Goal: Use online tool/utility: Utilize a website feature to perform a specific function

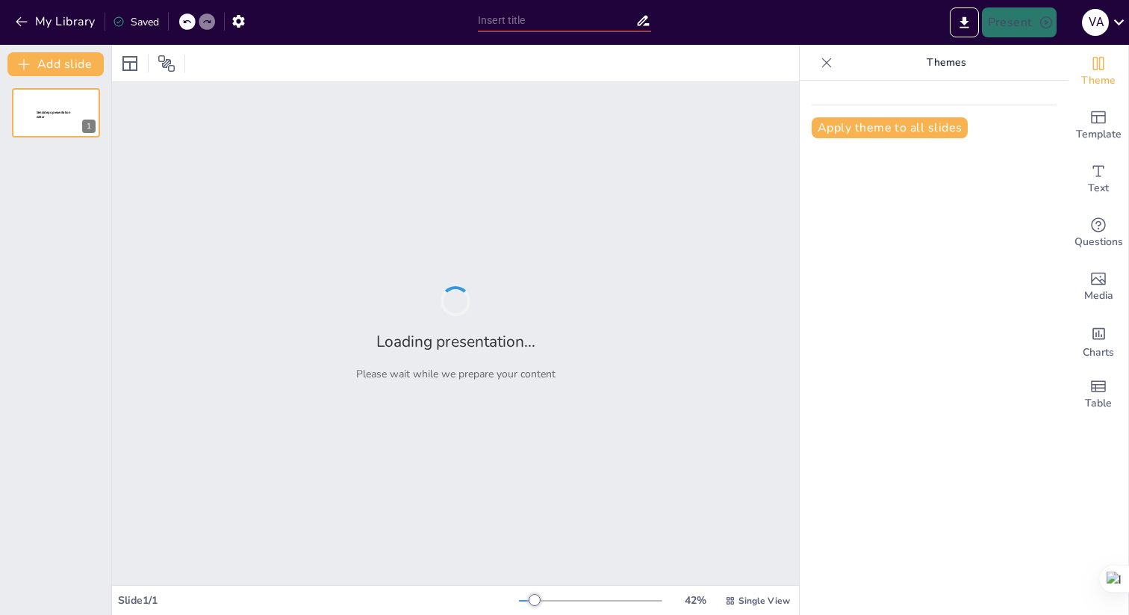
type input "Costos Laborales en [GEOGRAPHIC_DATA]: Impacto de la Reducción de Jornada 2025"
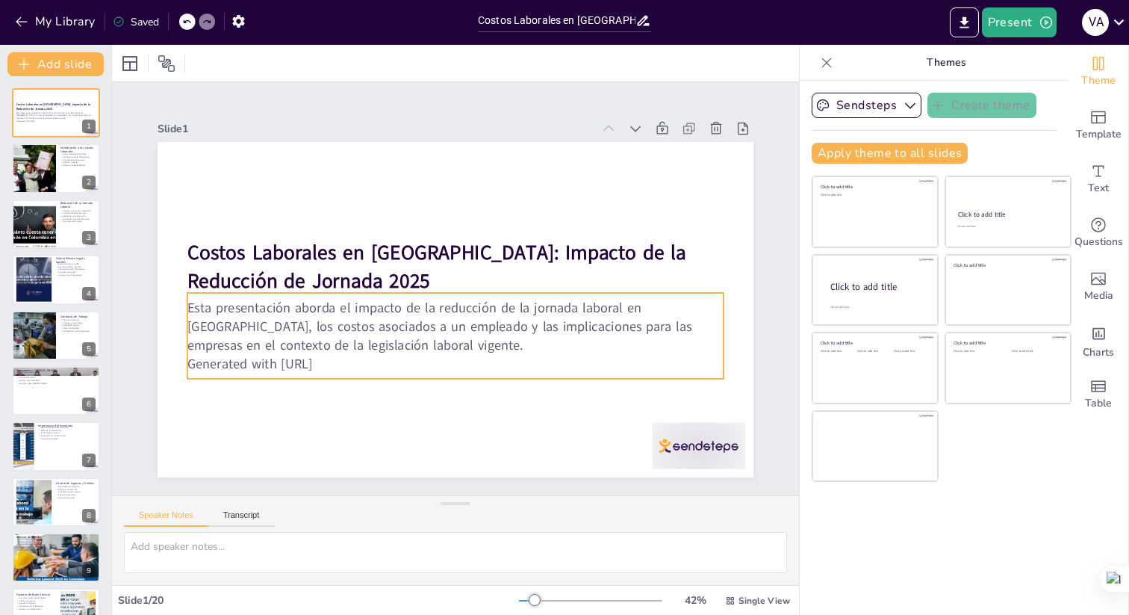
checkbox input "true"
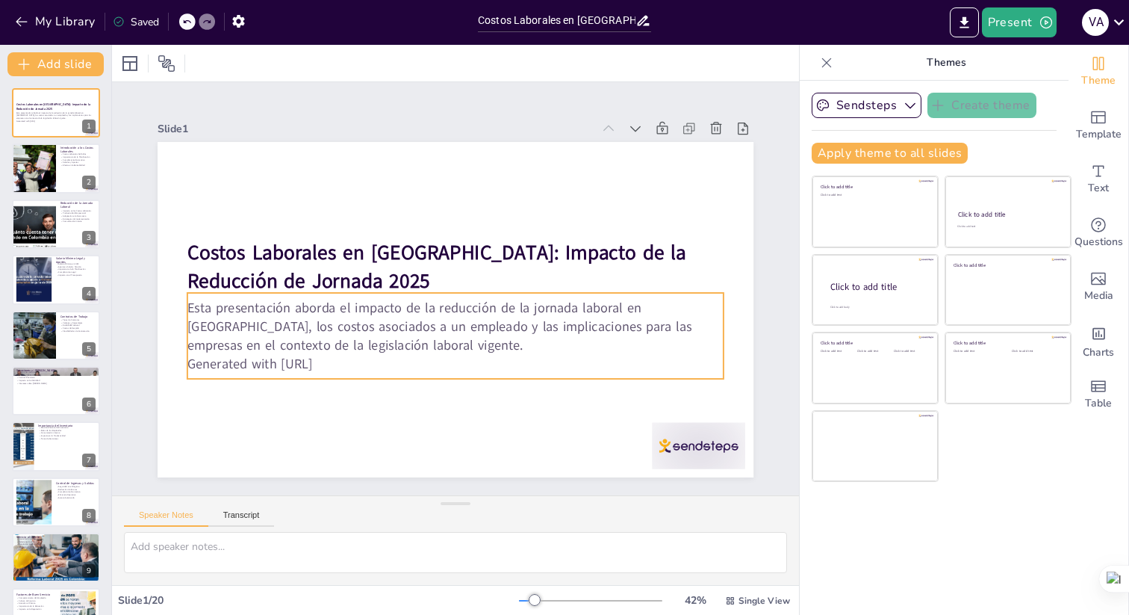
checkbox input "true"
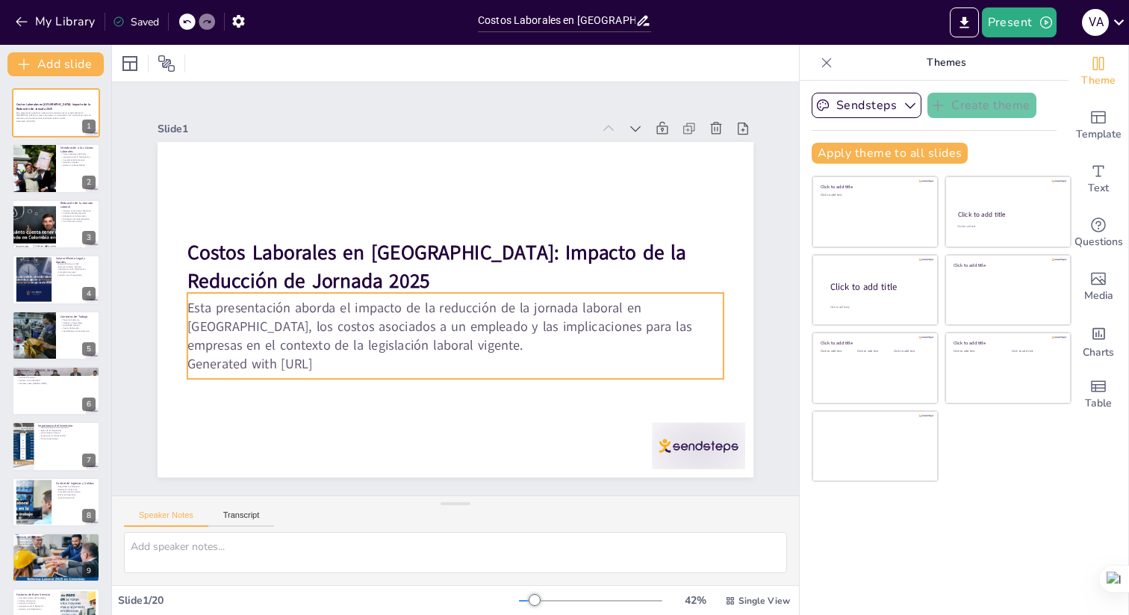
checkbox input "true"
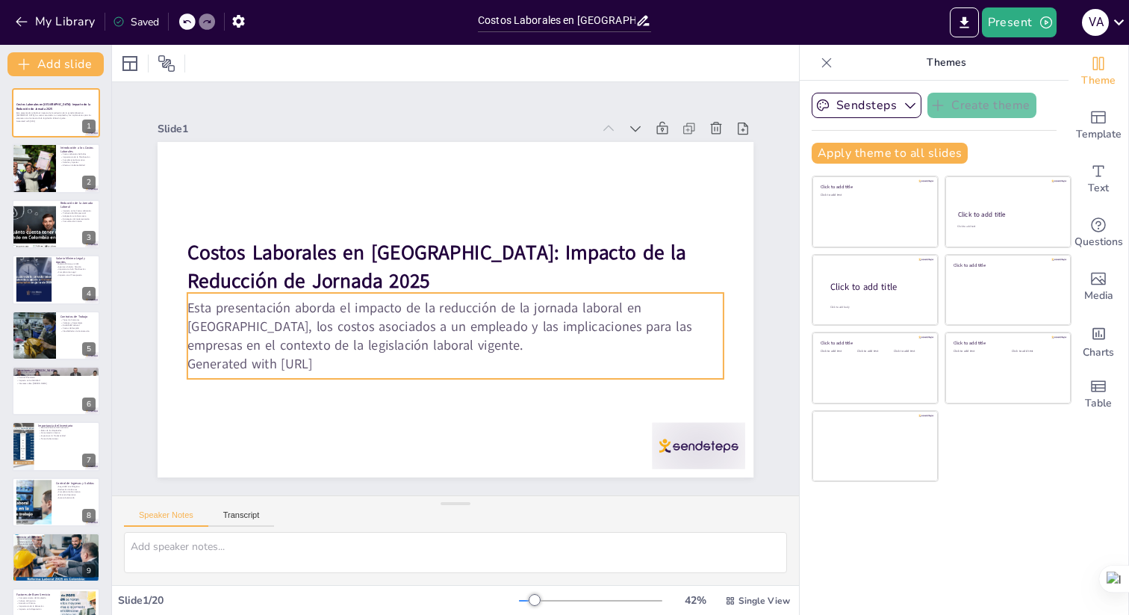
checkbox input "true"
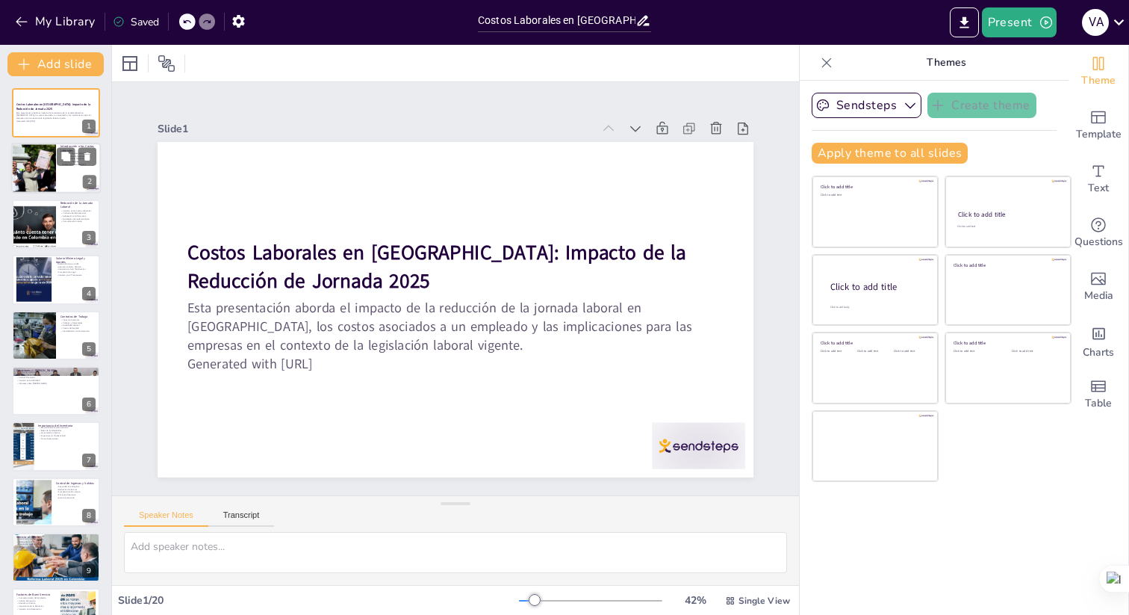
checkbox input "true"
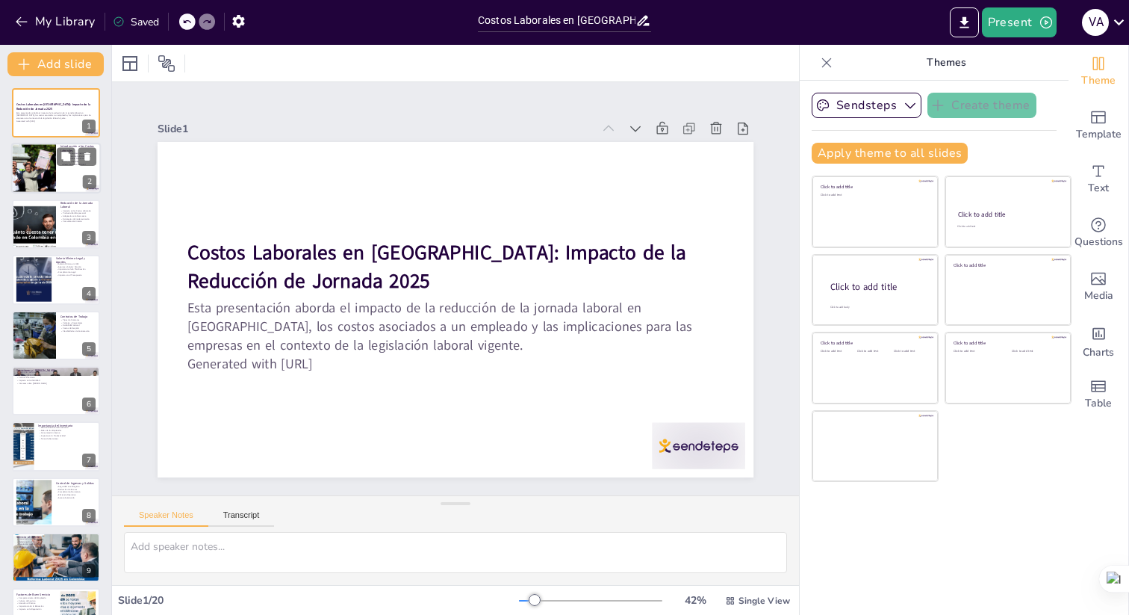
checkbox input "true"
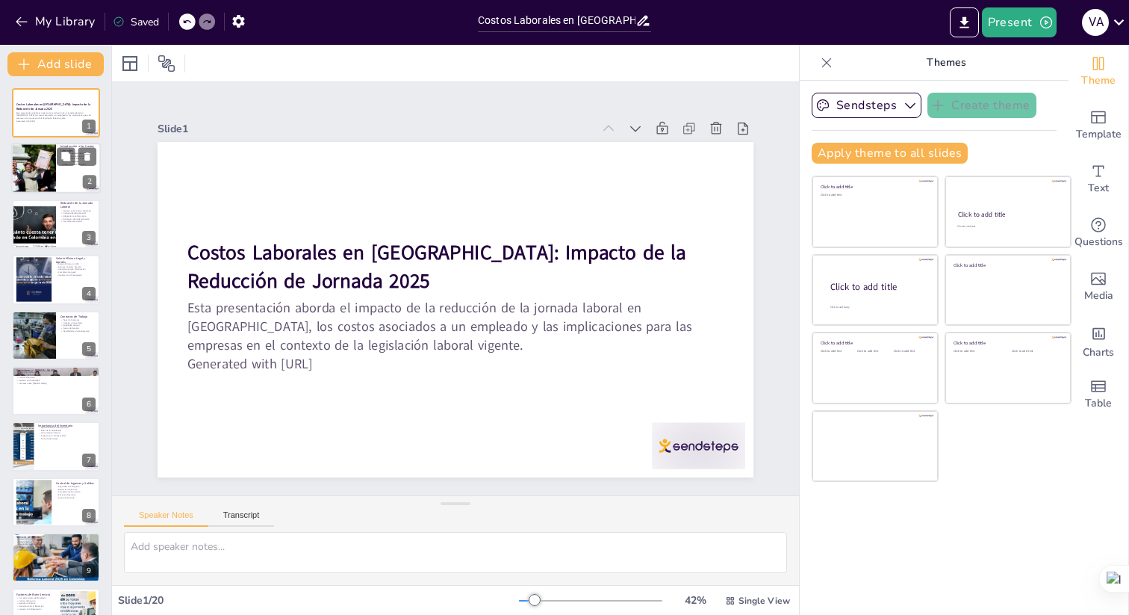
checkbox input "true"
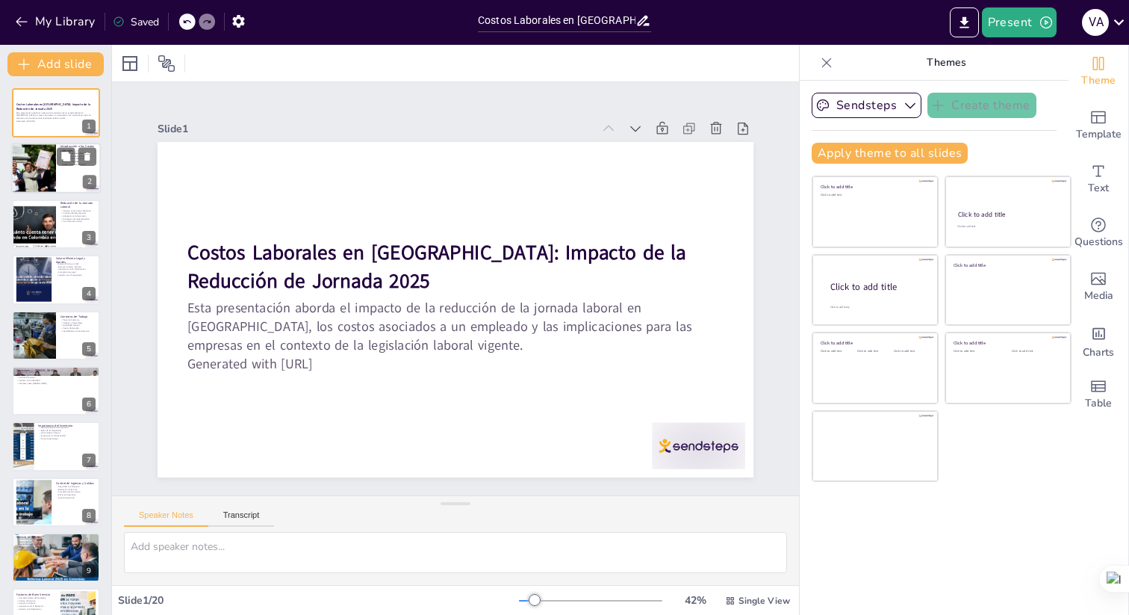
click at [73, 169] on div at bounding box center [56, 168] width 90 height 51
type textarea "Lor ipsumd sitametco adipisc eli seddoeiu te incididun utl etd magnaali enima m…"
checkbox input "true"
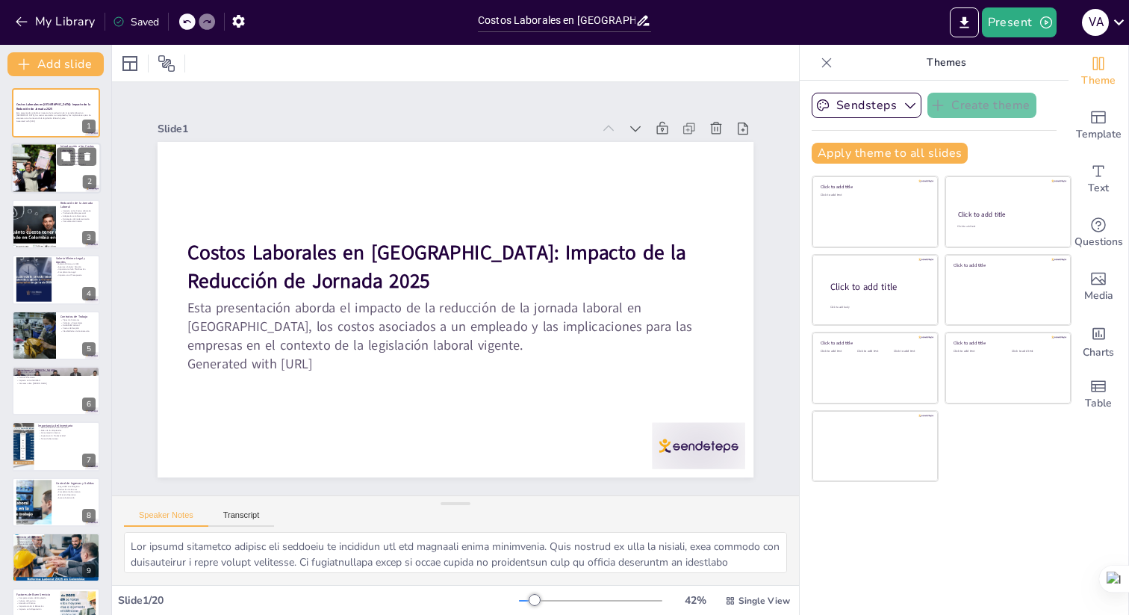
checkbox input "true"
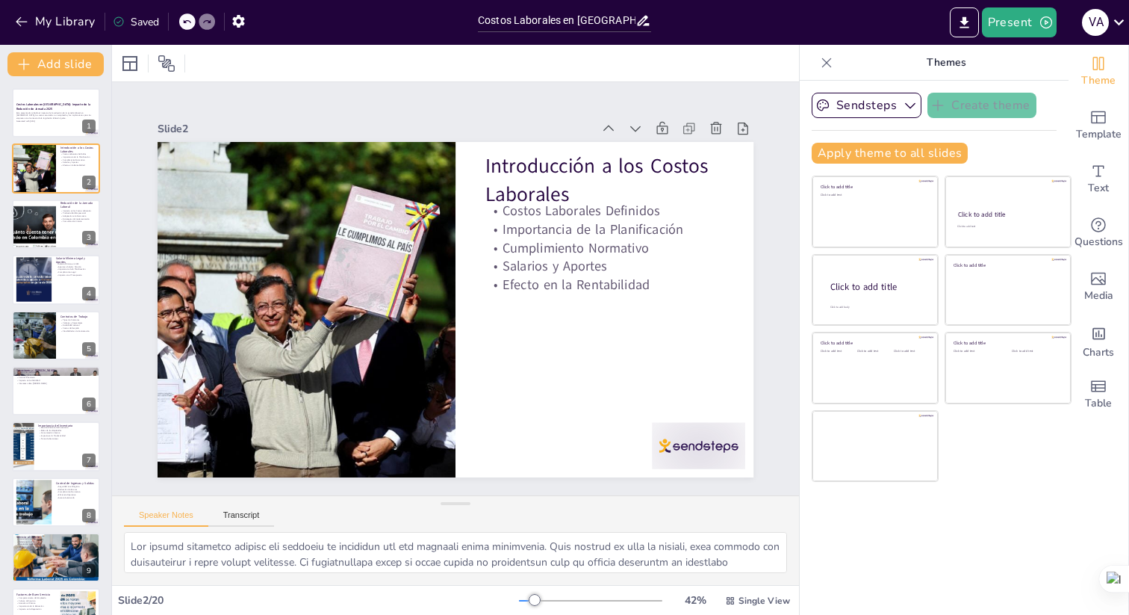
checkbox input "true"
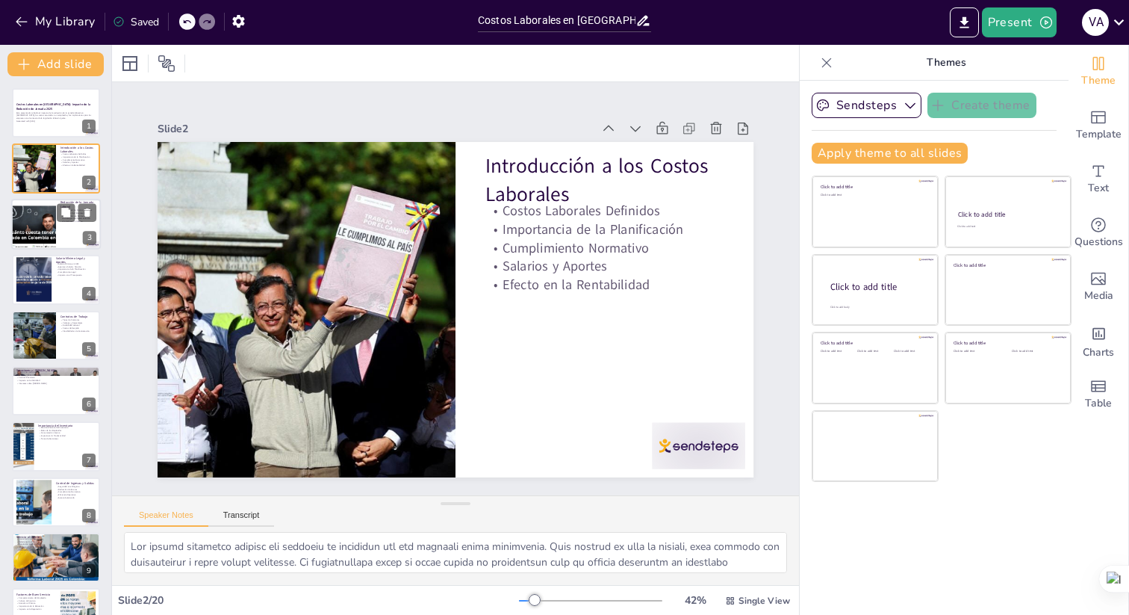
checkbox input "true"
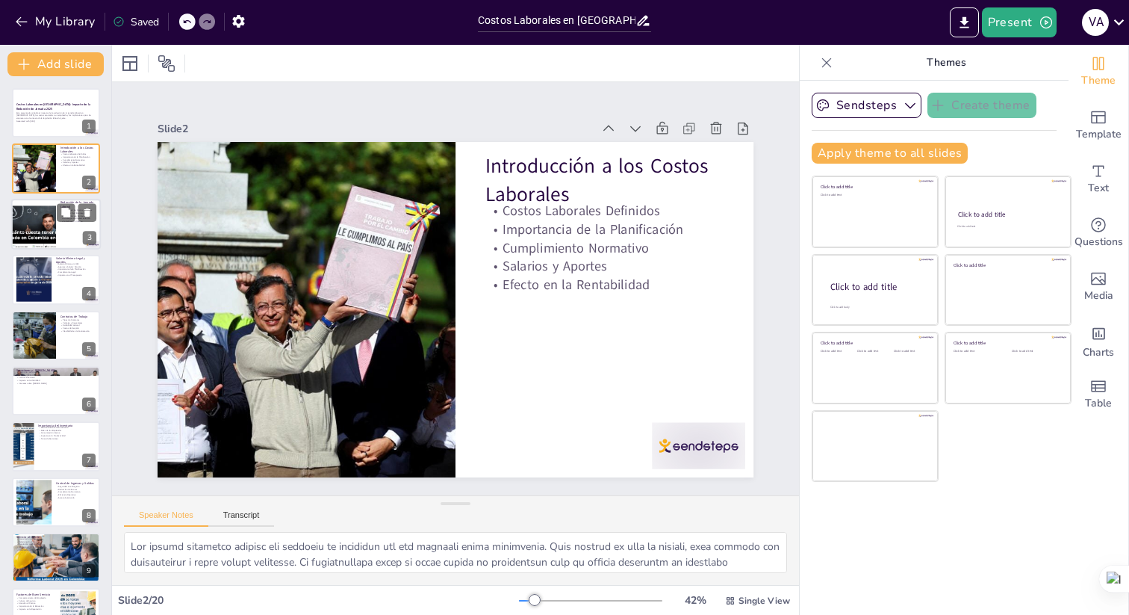
click at [34, 215] on div at bounding box center [34, 224] width 90 height 51
type textarea "Lo ipsumdolo si am consect adipisc elitse doeiusmodtem inc utlabo etdolorem, al…"
checkbox input "true"
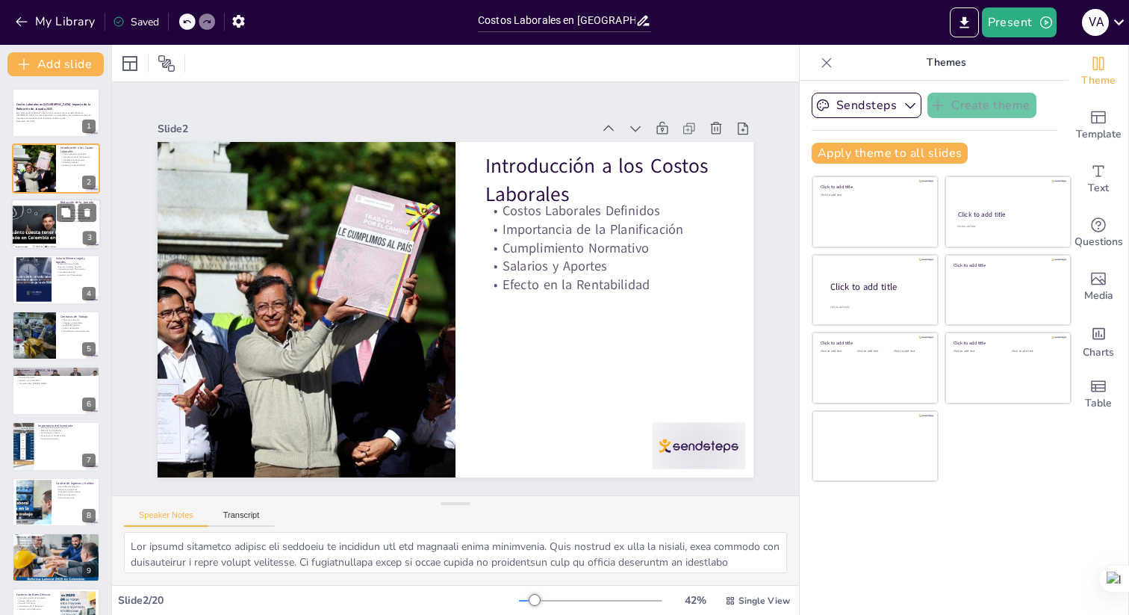
checkbox input "true"
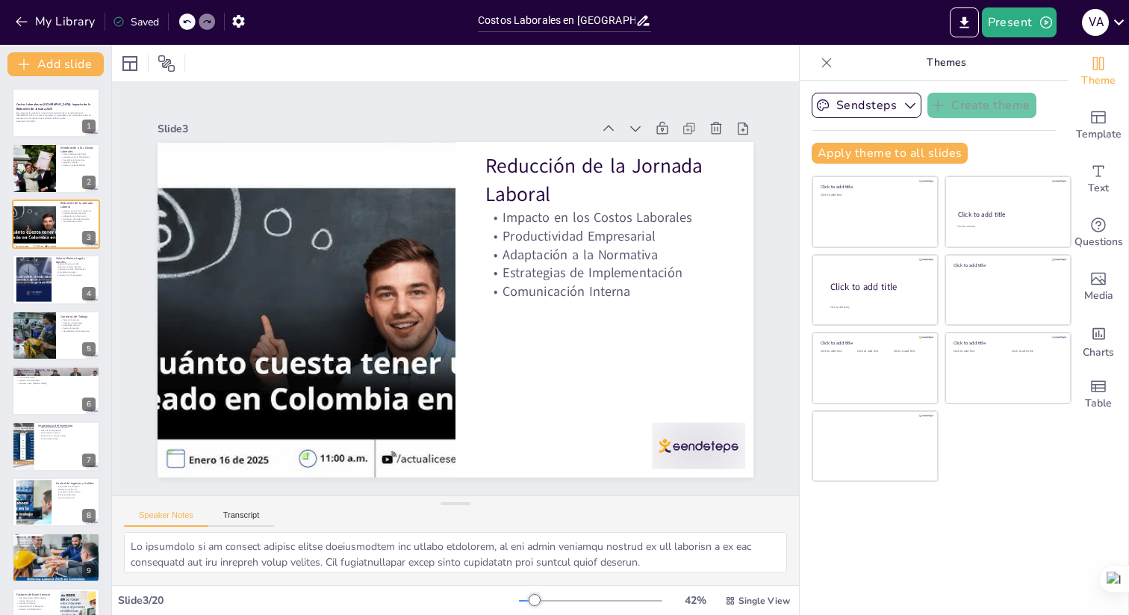
checkbox input "true"
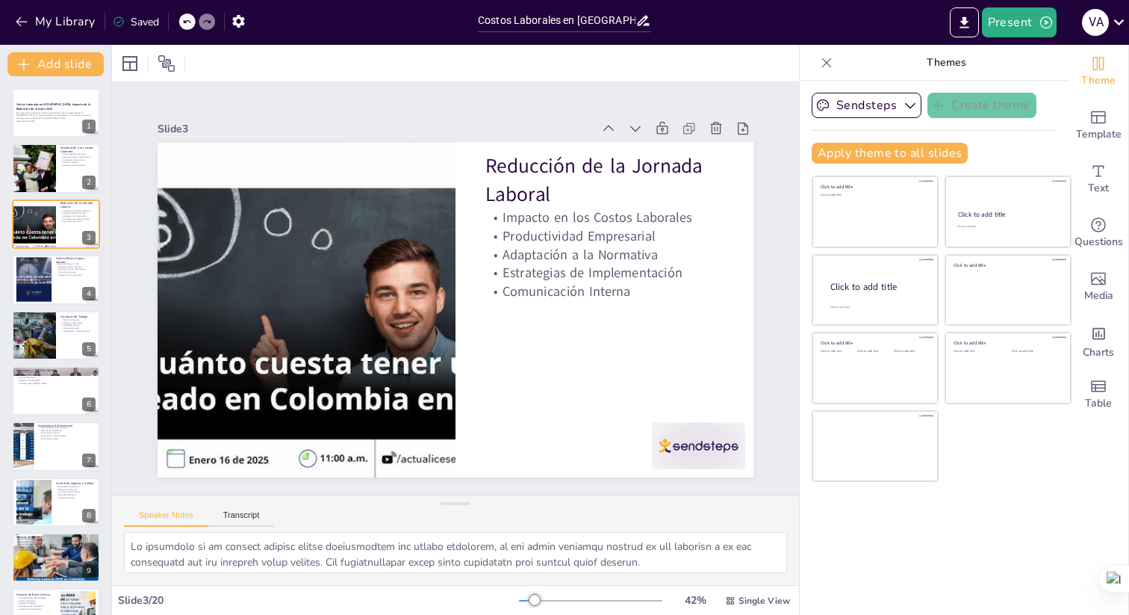
checkbox input "true"
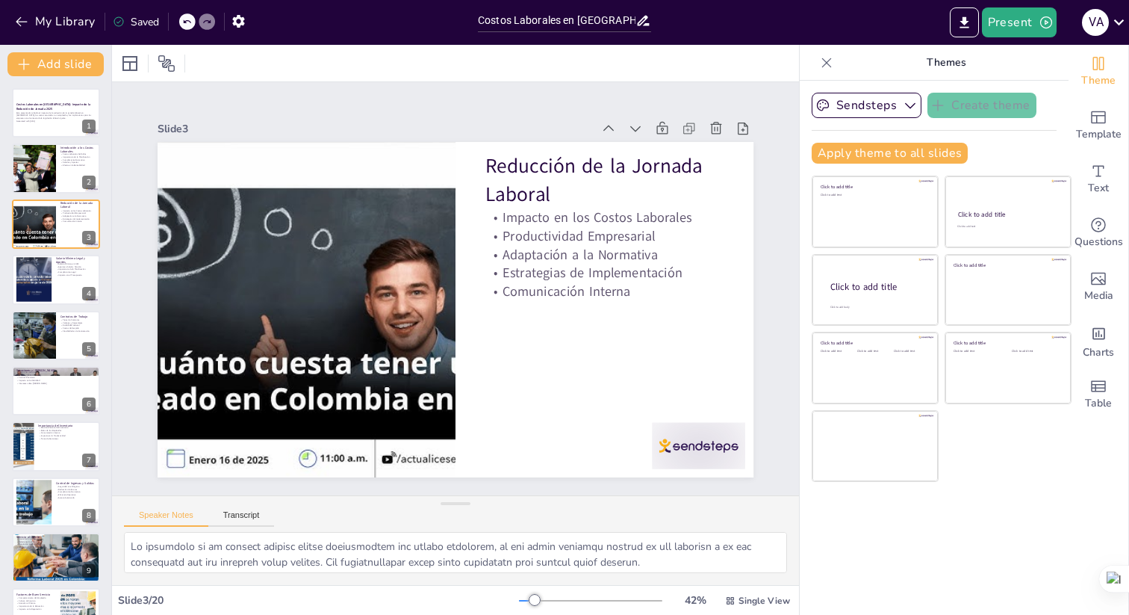
checkbox input "true"
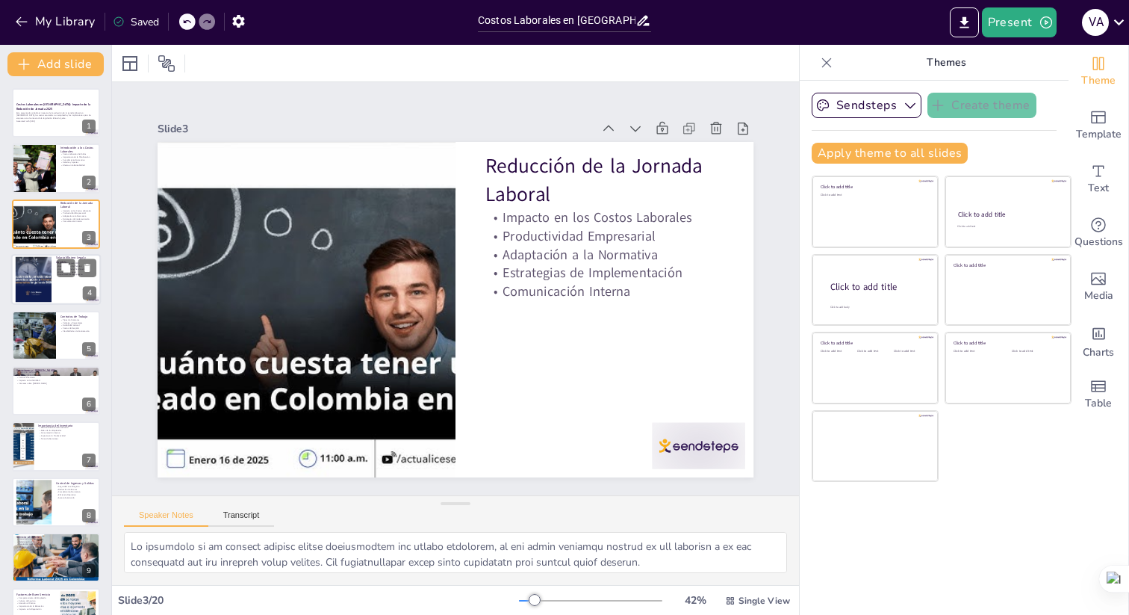
checkbox input "true"
click at [31, 277] on div at bounding box center [32, 280] width 63 height 46
type textarea "Lo ipsumdo sitame co ad elitse doeiusmo temp inc utlabore, et dol magnaaliq en …"
checkbox input "true"
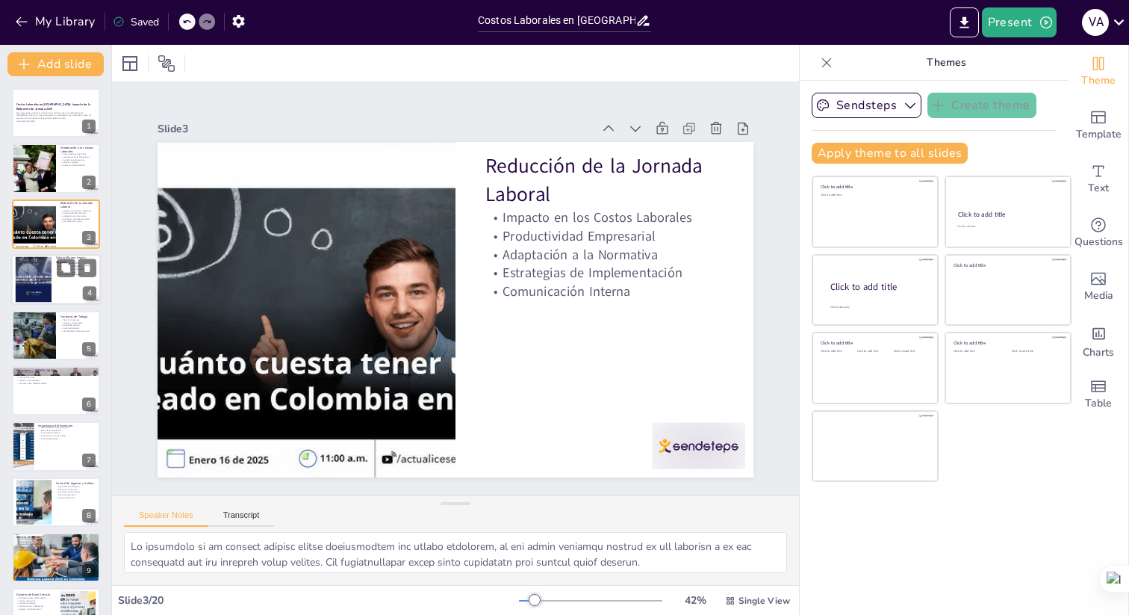
checkbox input "true"
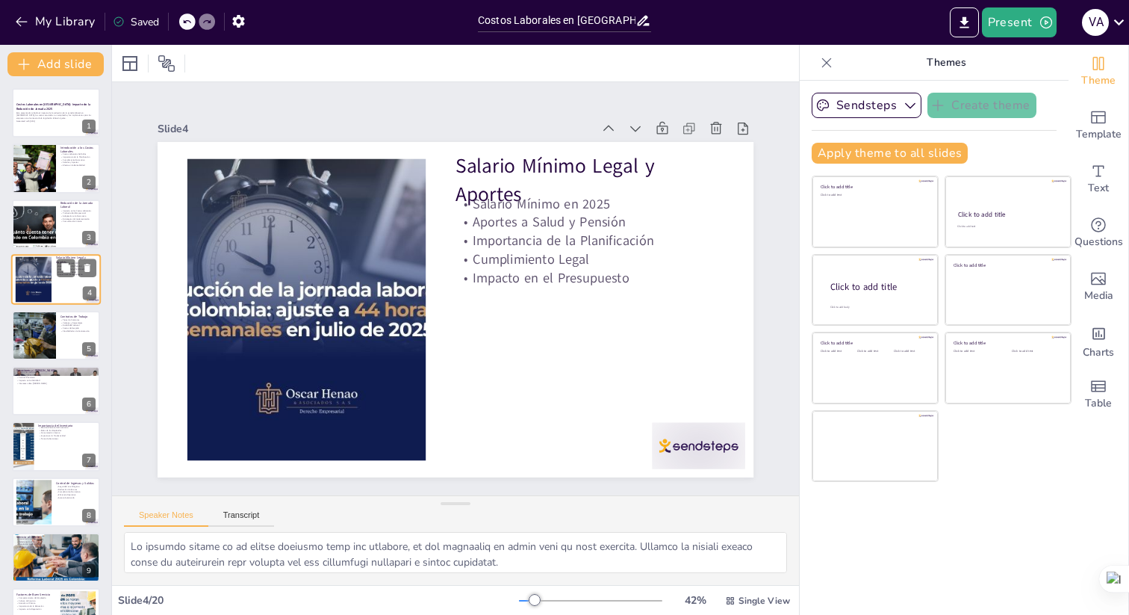
checkbox input "true"
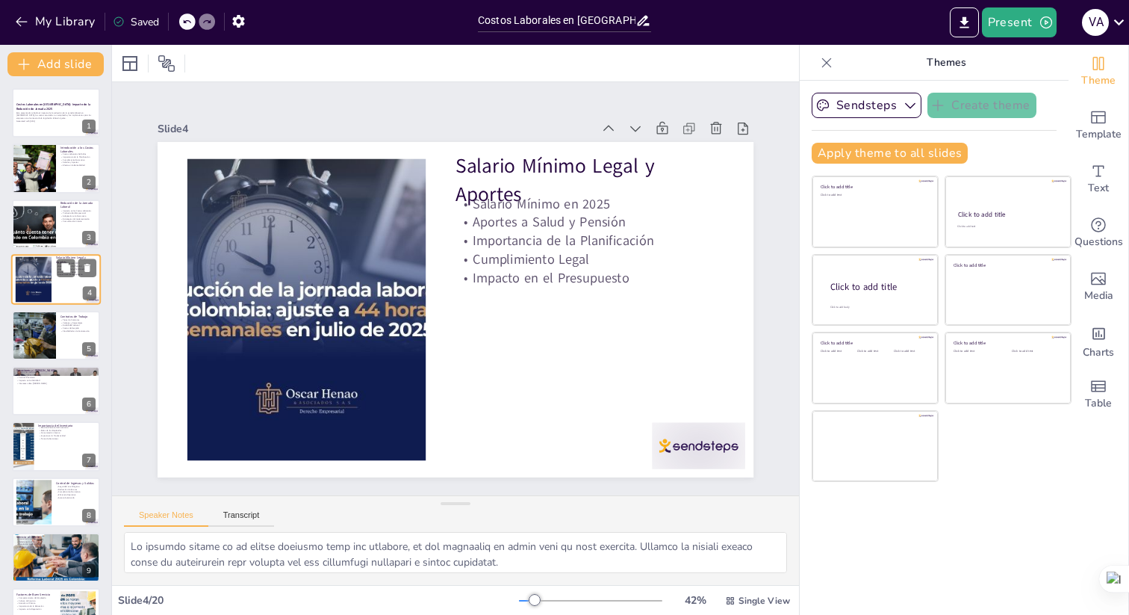
checkbox input "true"
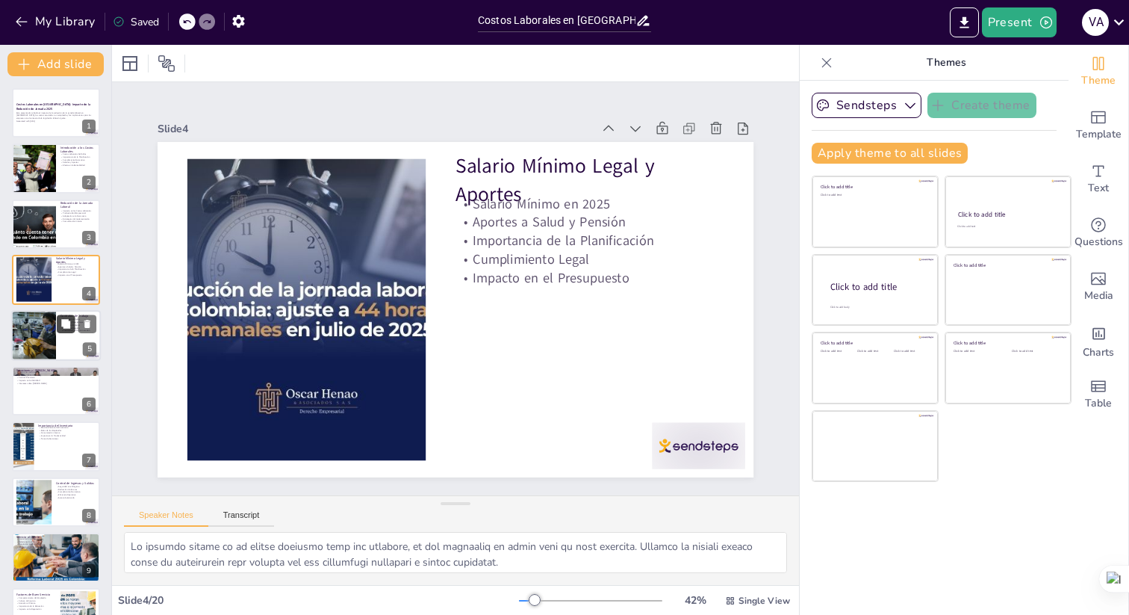
checkbox input "true"
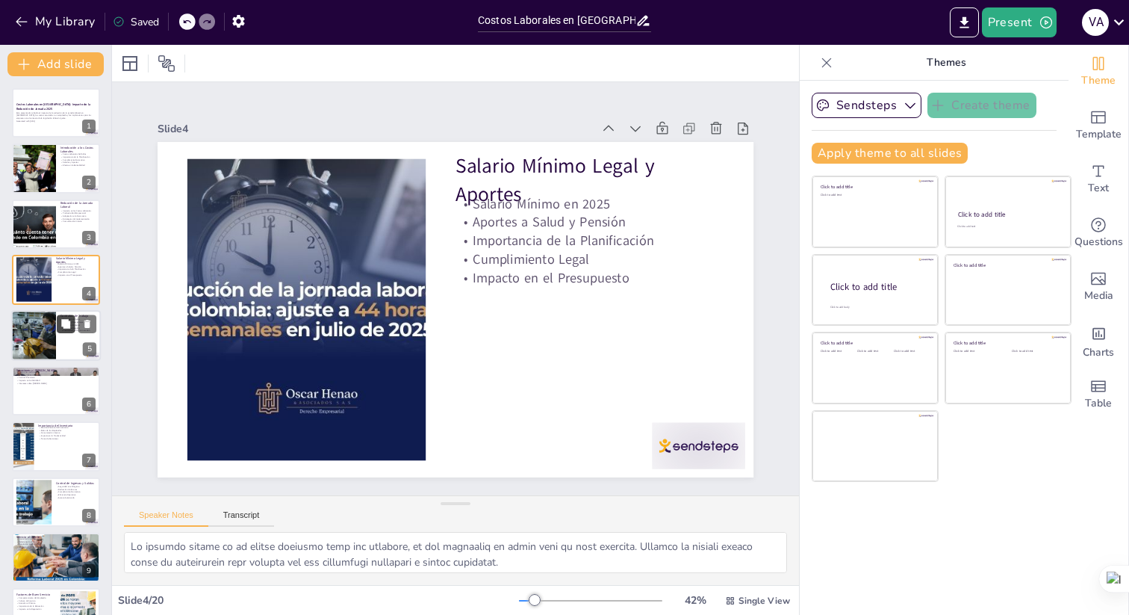
checkbox input "true"
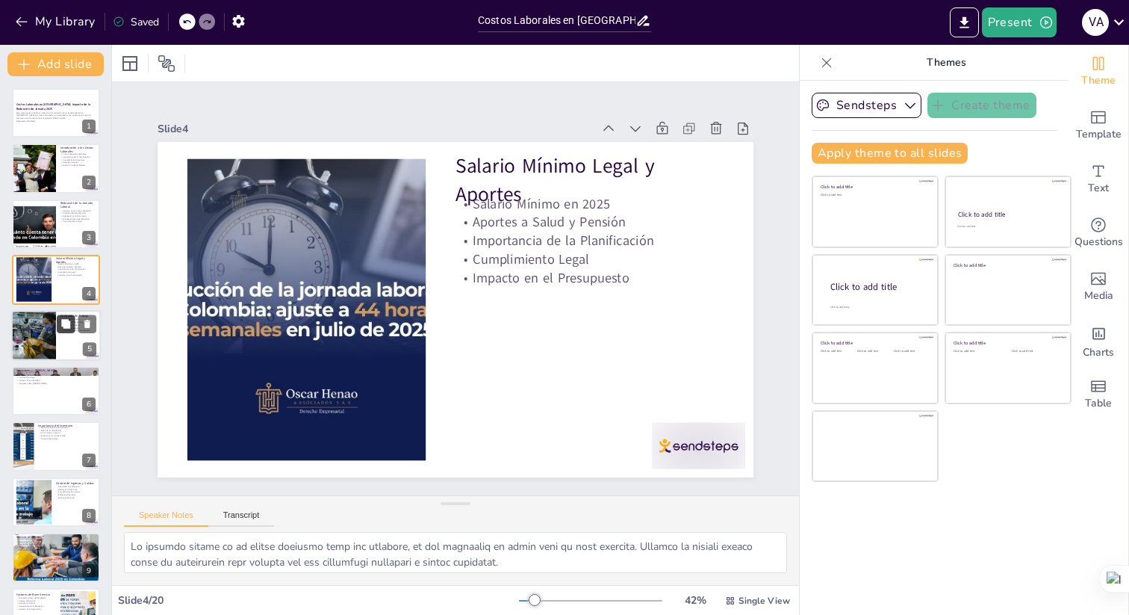
click at [59, 319] on button at bounding box center [66, 323] width 18 height 18
type textarea "Loremipsum dol sitametcon adipi el seddoeius temporinc ut laboree dolo mag aliq…"
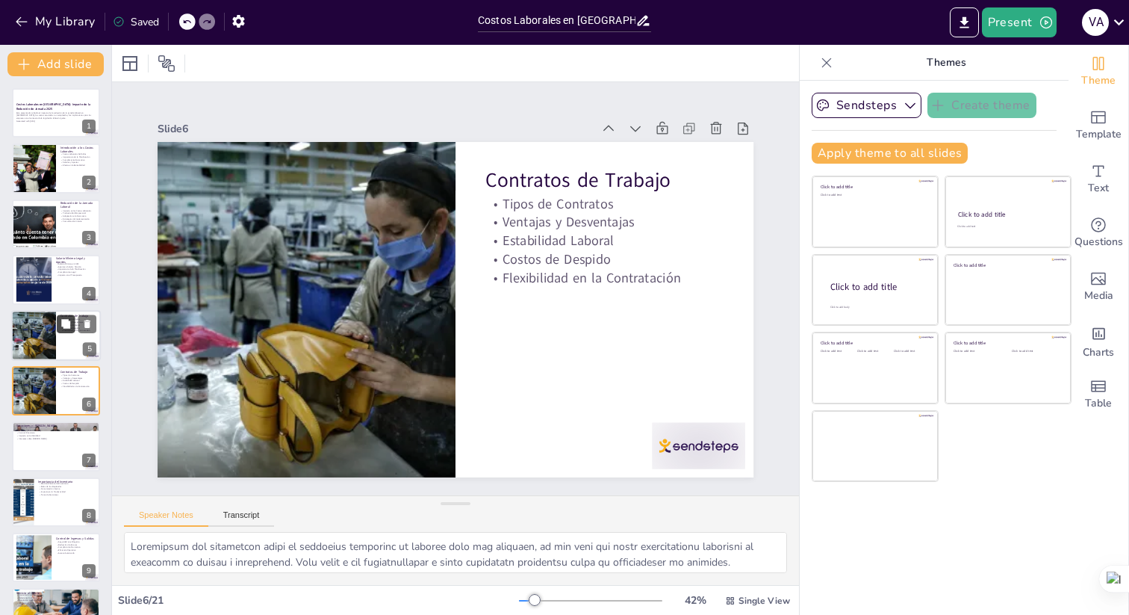
checkbox input "true"
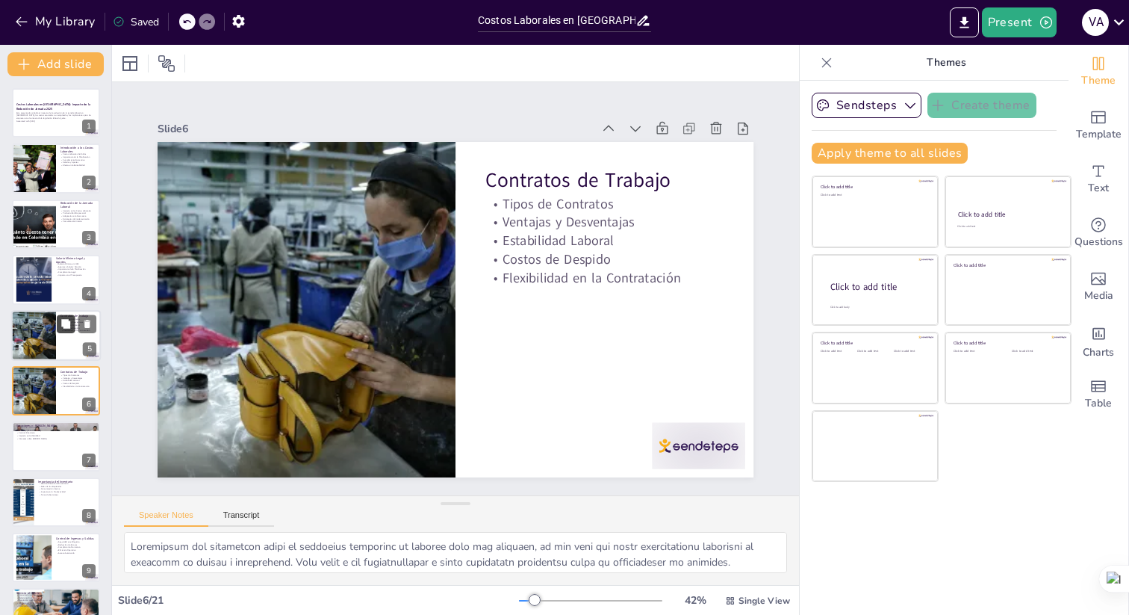
scroll to position [45, 0]
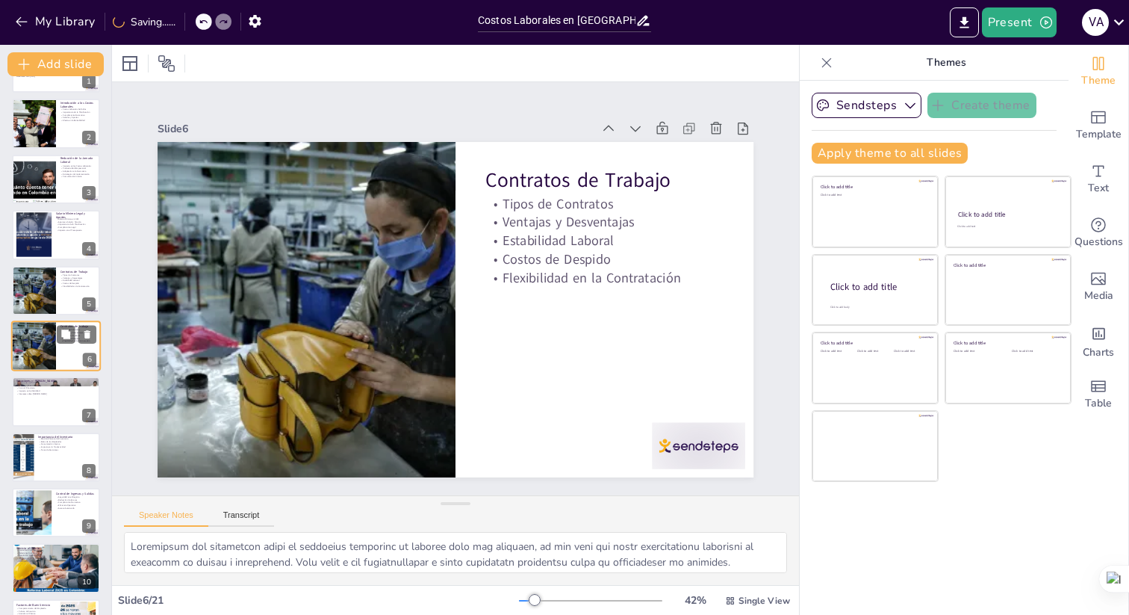
checkbox input "true"
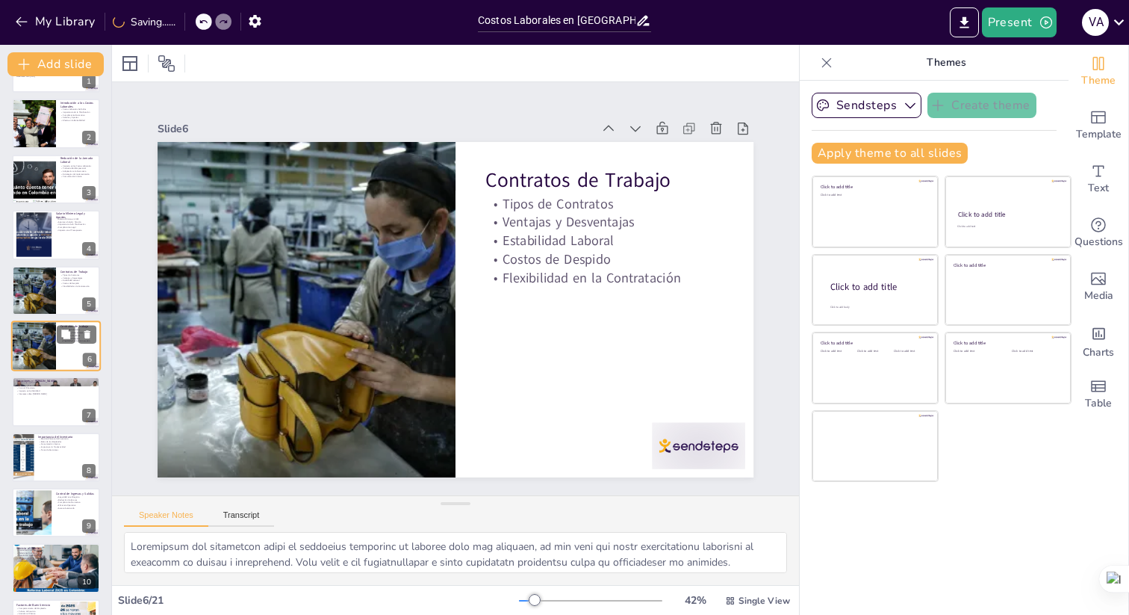
checkbox input "true"
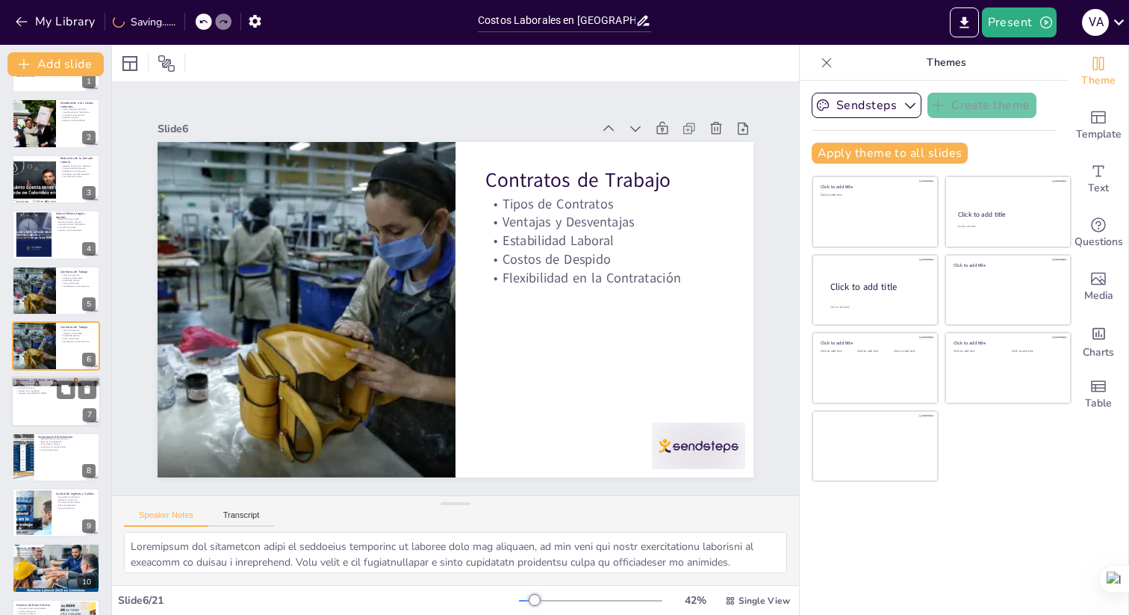
checkbox input "true"
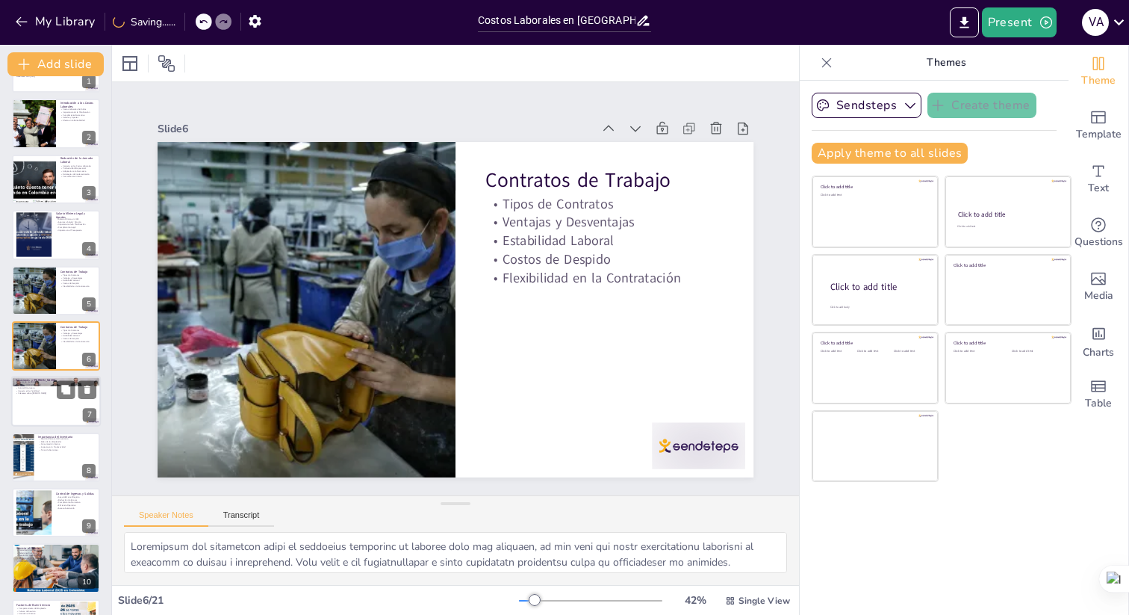
checkbox input "true"
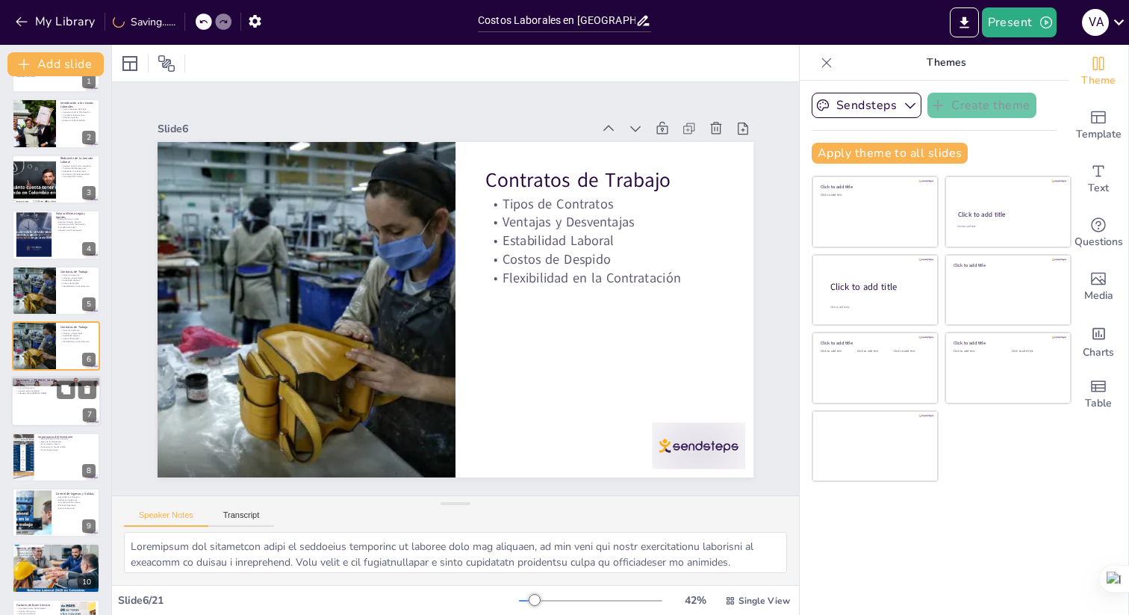
checkbox input "true"
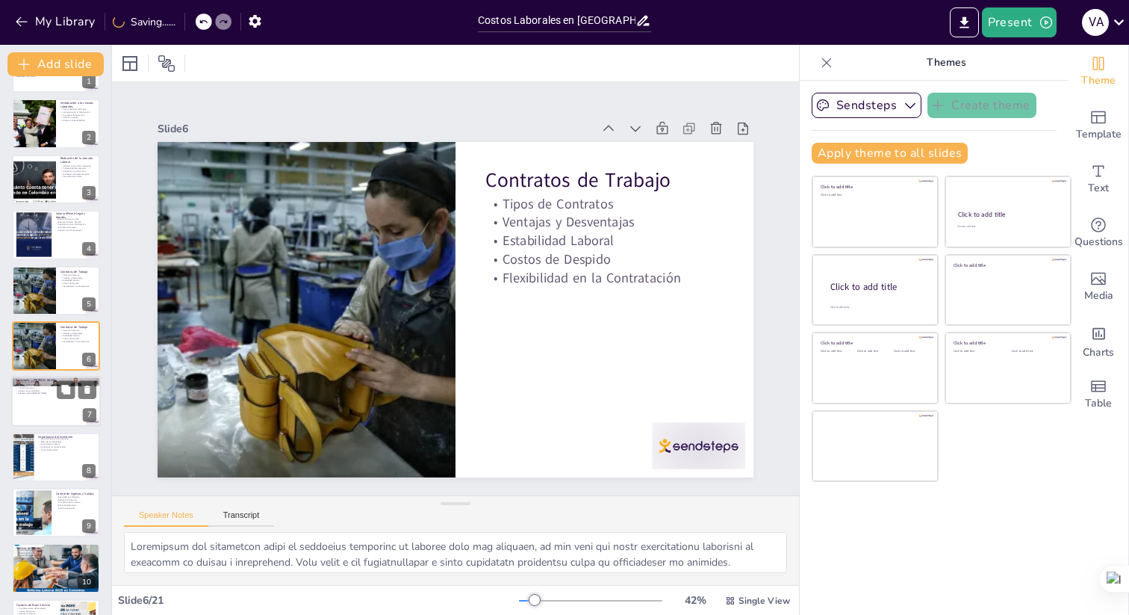
checkbox input "true"
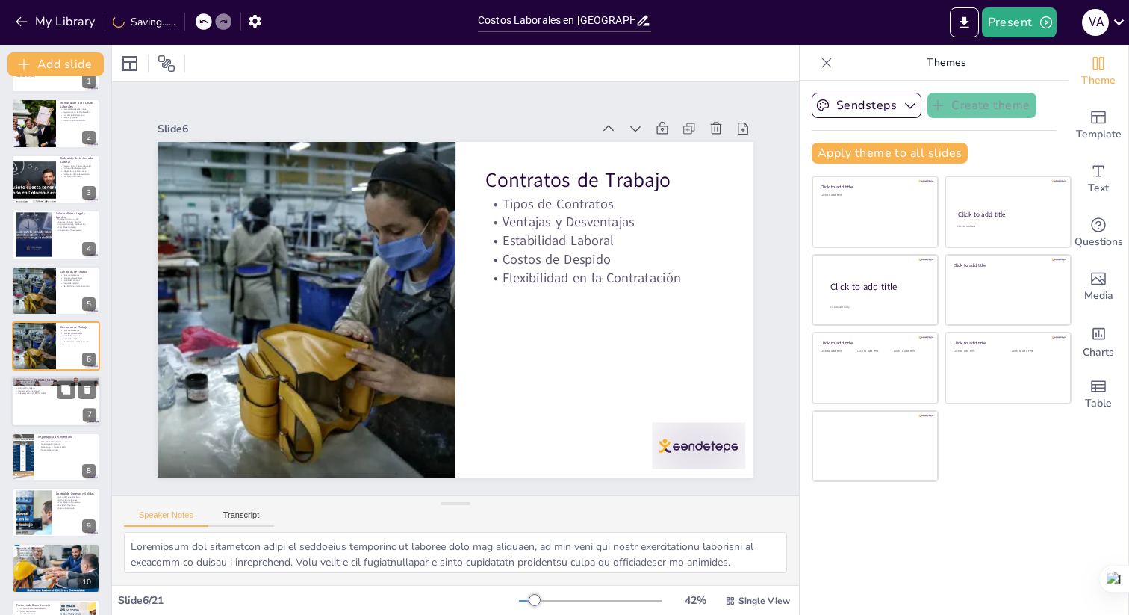
checkbox input "true"
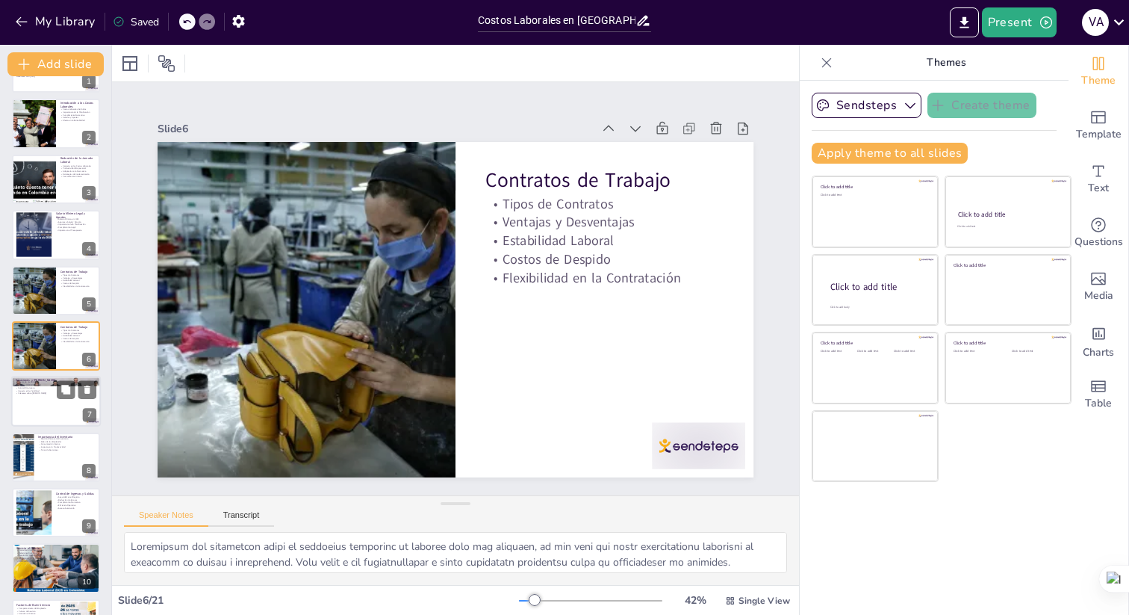
click at [49, 401] on div at bounding box center [56, 401] width 90 height 51
type textarea "Lor ipsumd si ametconsec adi el seddoei temporinci utl etd magnaali enima minim…"
checkbox input "true"
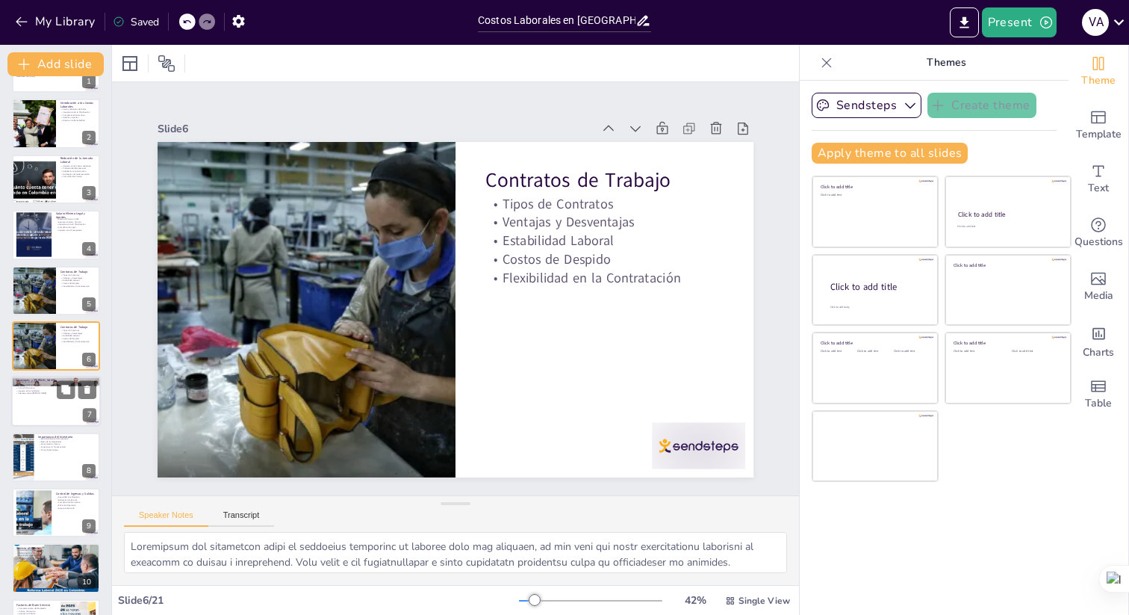
checkbox input "true"
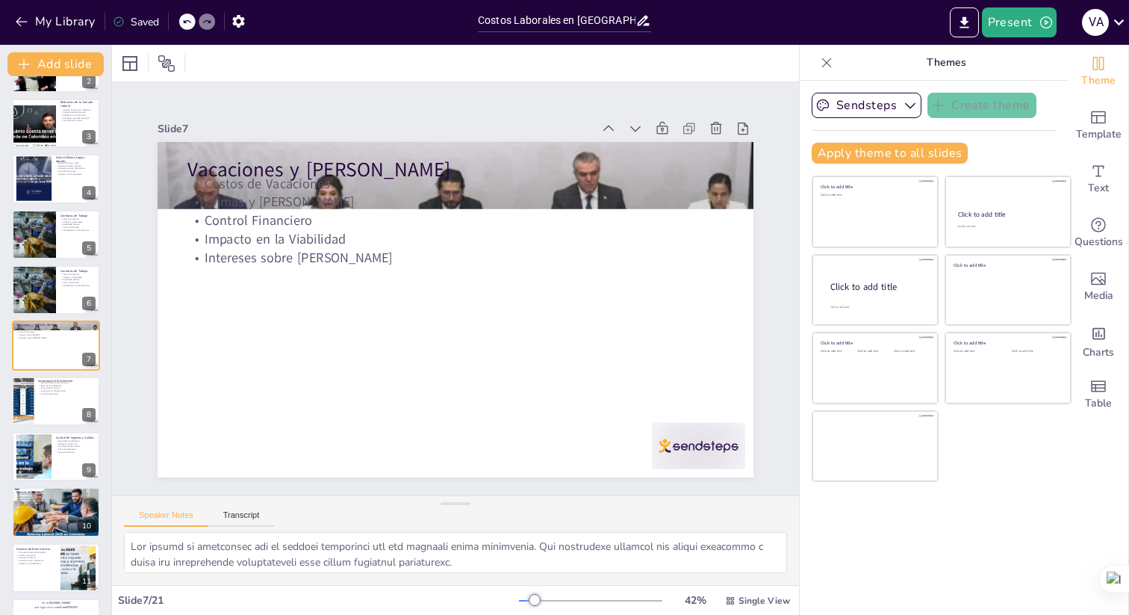
checkbox input "true"
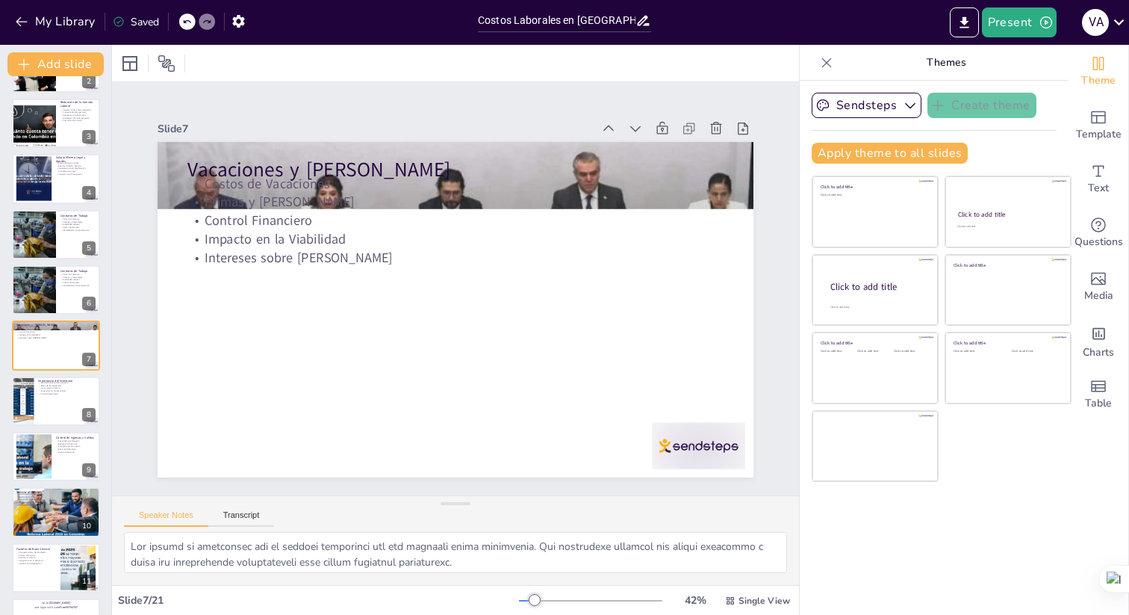
checkbox input "true"
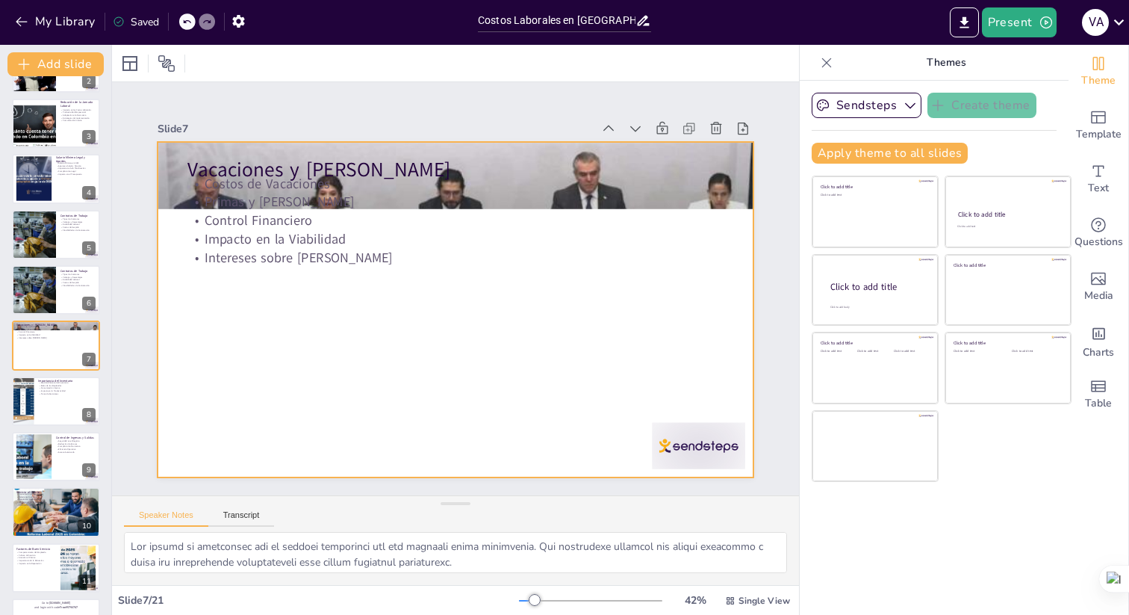
checkbox input "true"
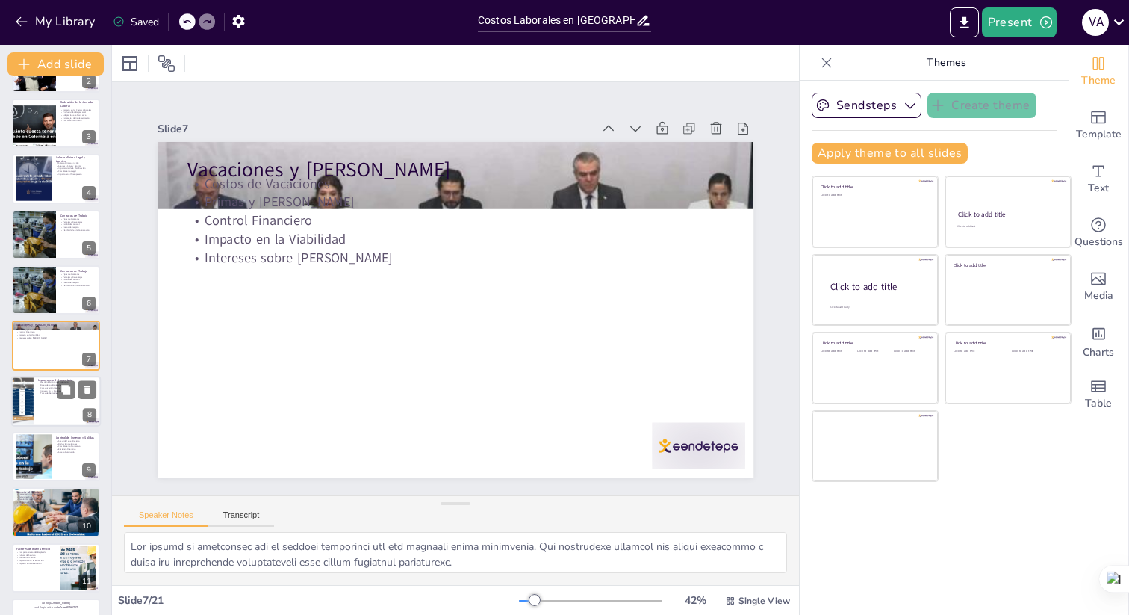
checkbox input "true"
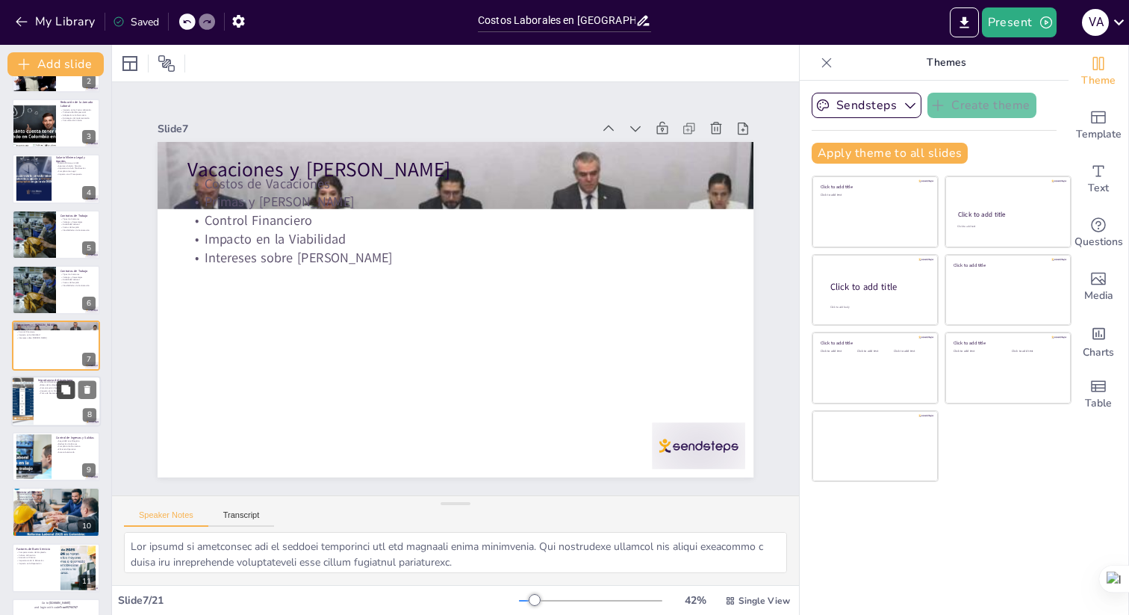
checkbox input "true"
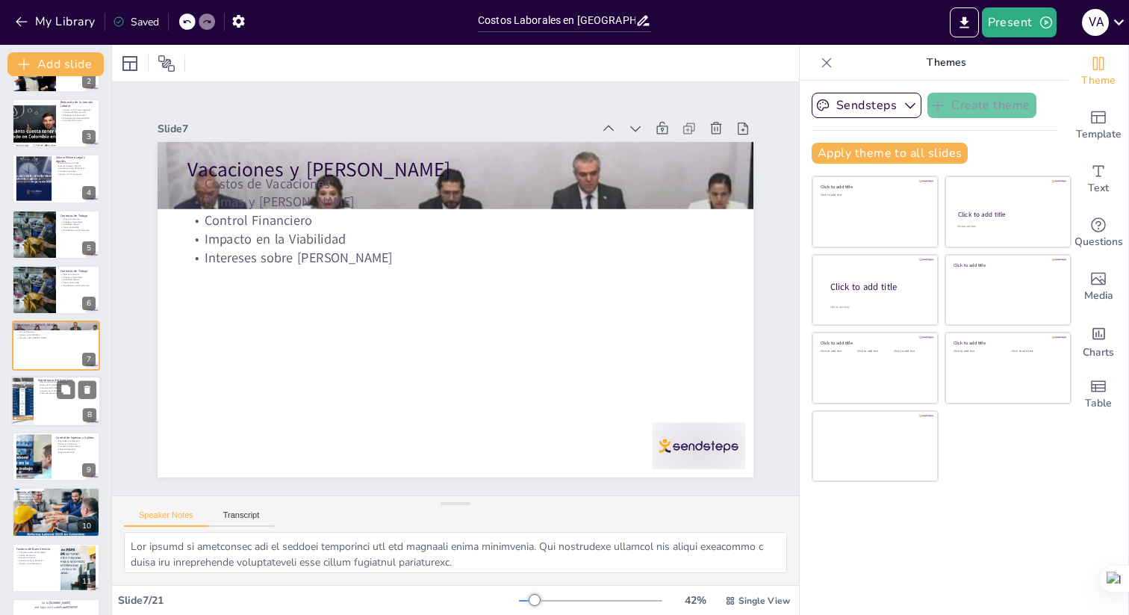
checkbox input "true"
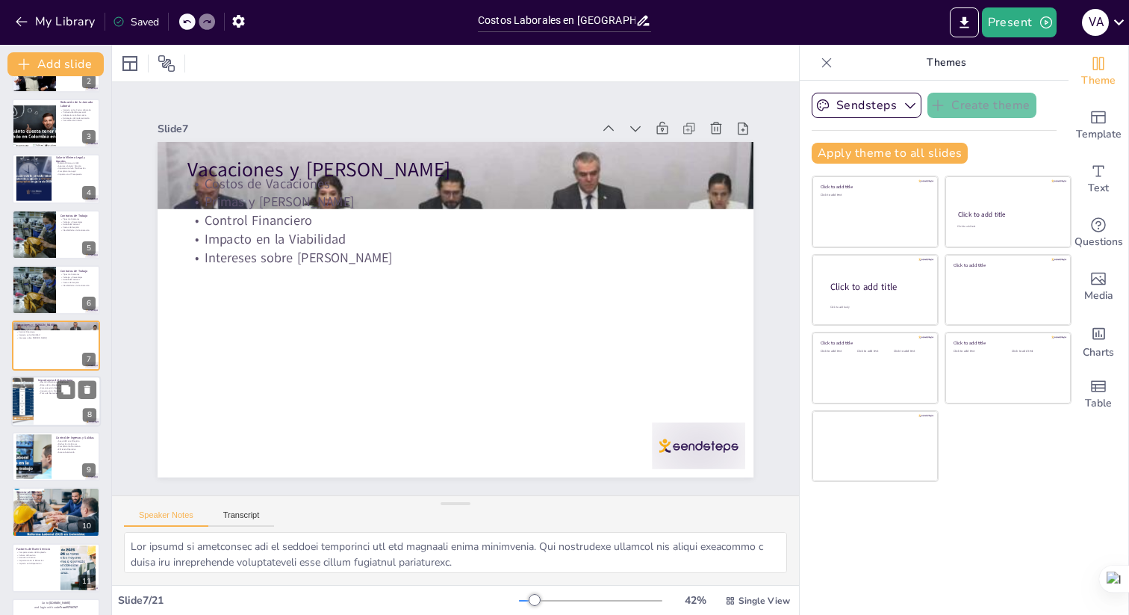
click at [46, 397] on div at bounding box center [56, 401] width 90 height 51
type textarea "La gestión eficiente del inventario es vital para garantizar que las empresas p…"
checkbox input "true"
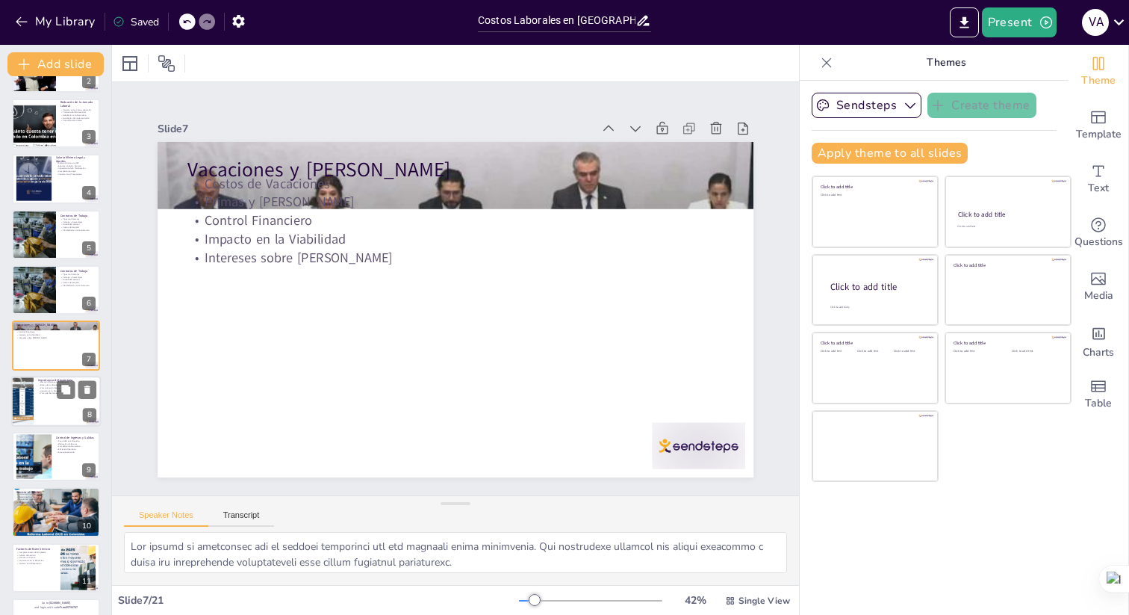
checkbox input "true"
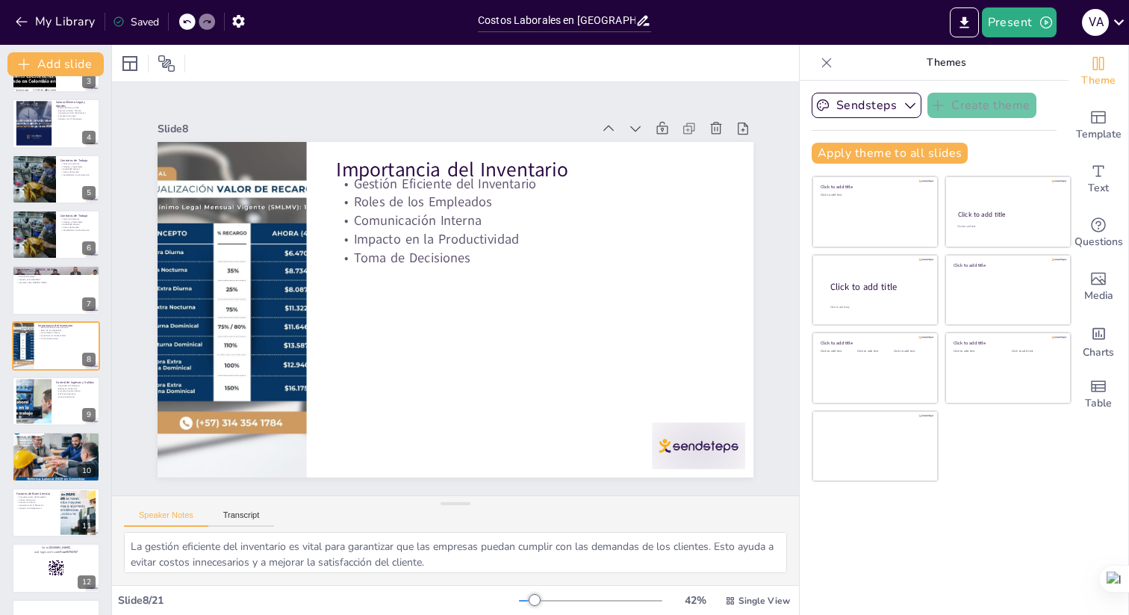
checkbox input "true"
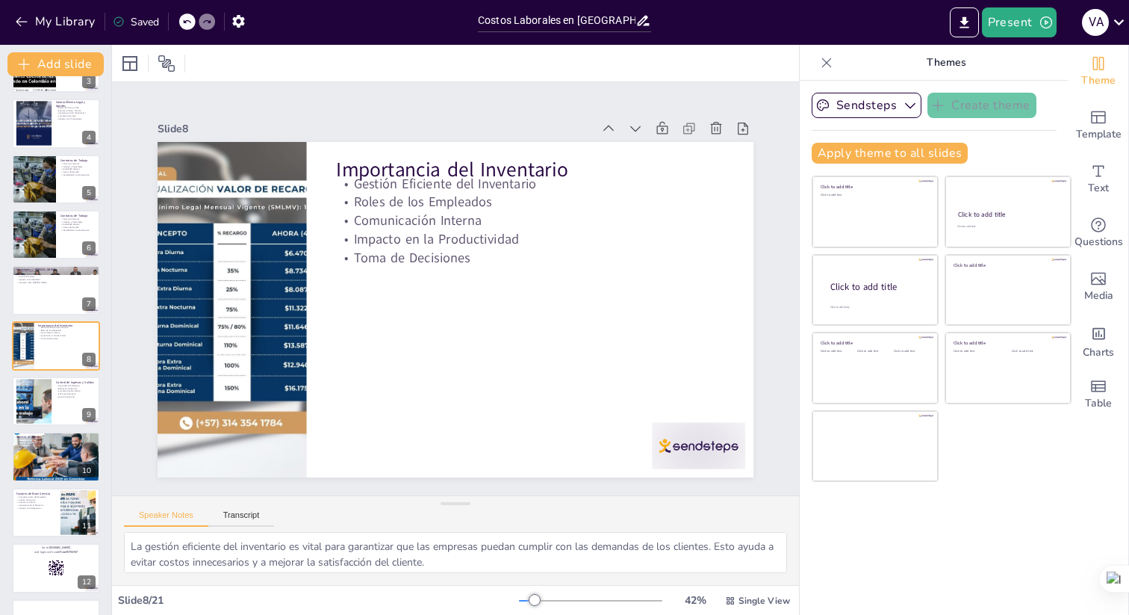
checkbox input "true"
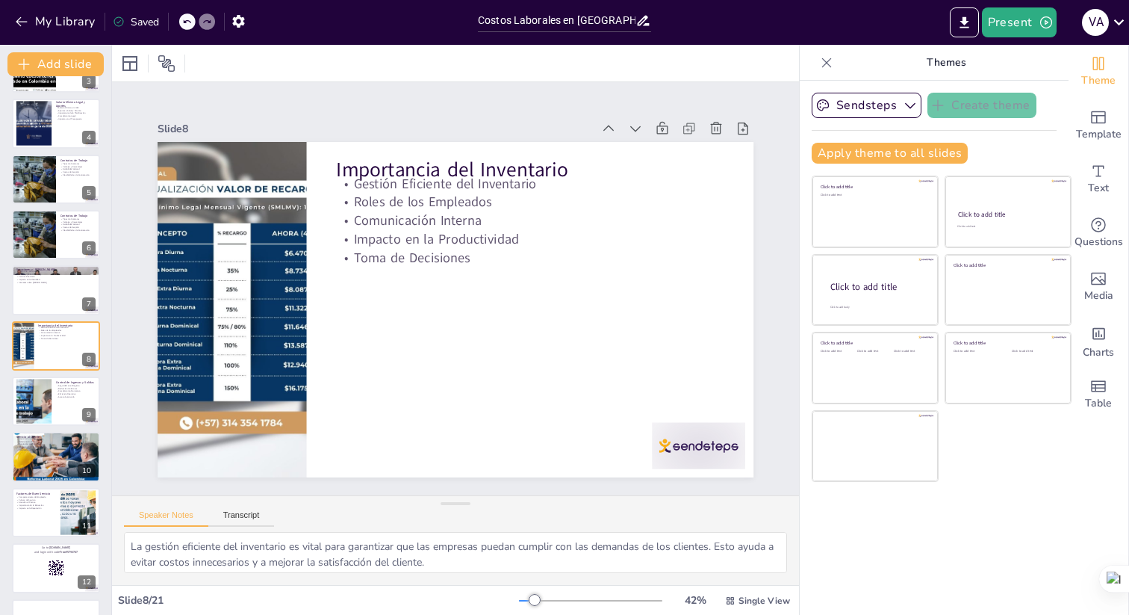
checkbox input "true"
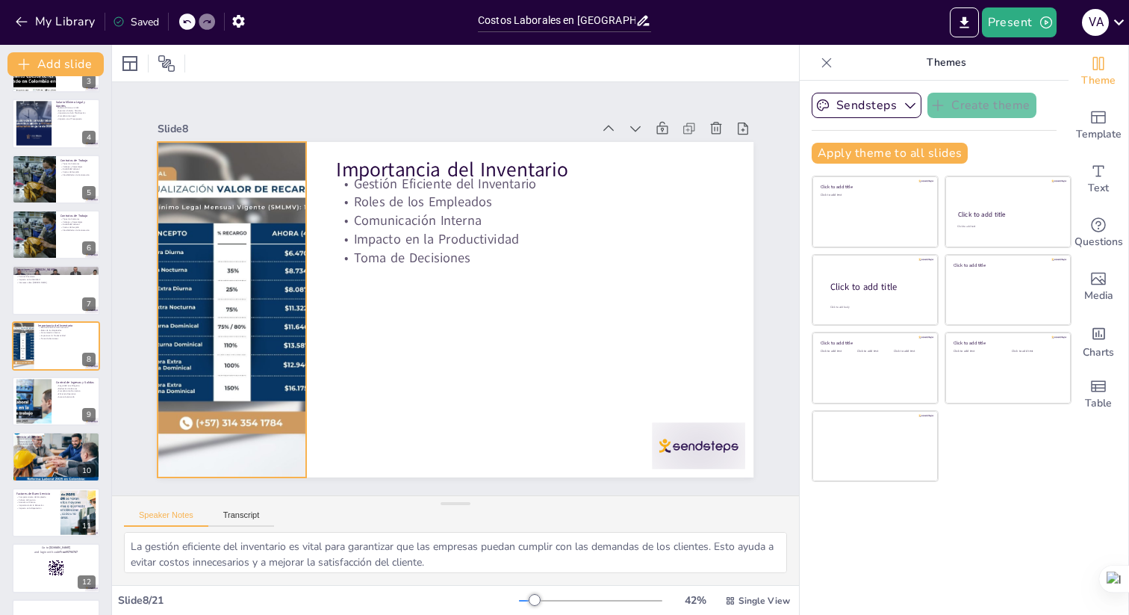
checkbox input "true"
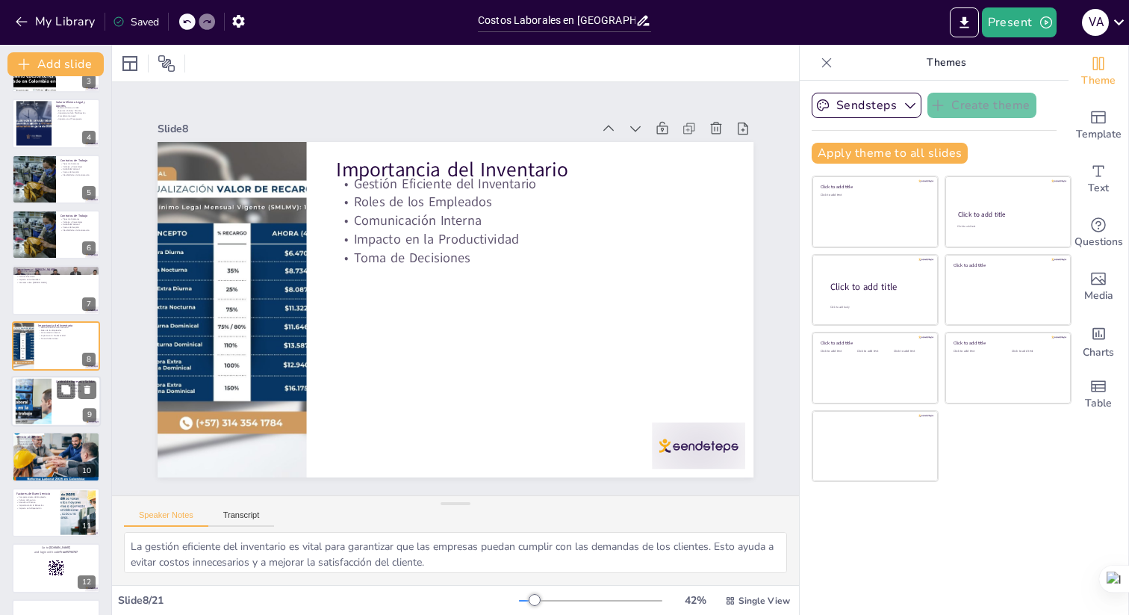
click at [57, 408] on div at bounding box center [56, 401] width 90 height 51
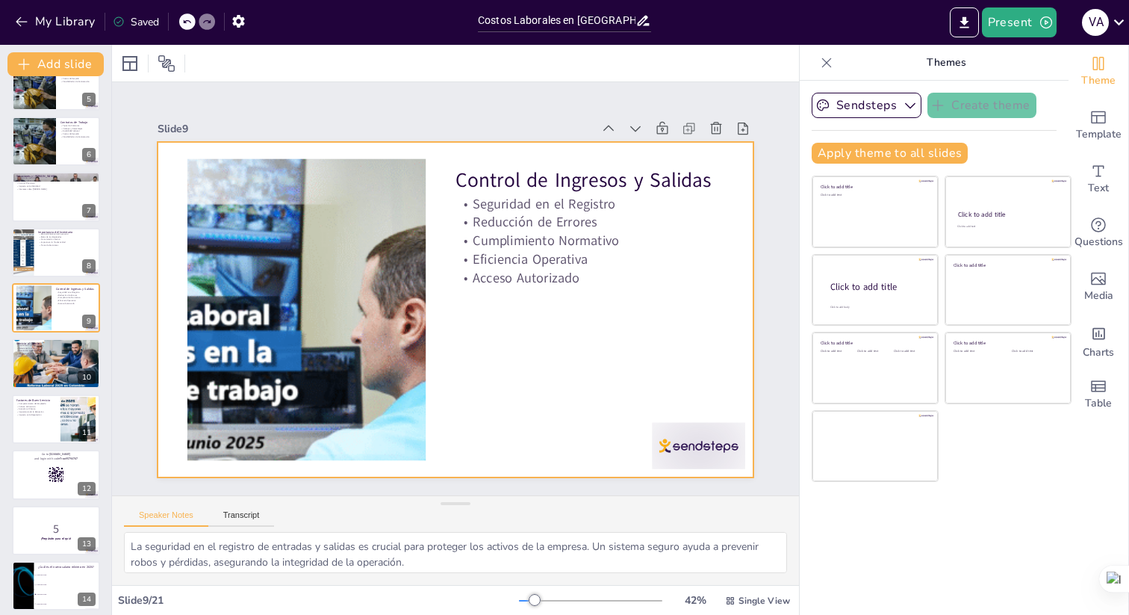
scroll to position [241, 0]
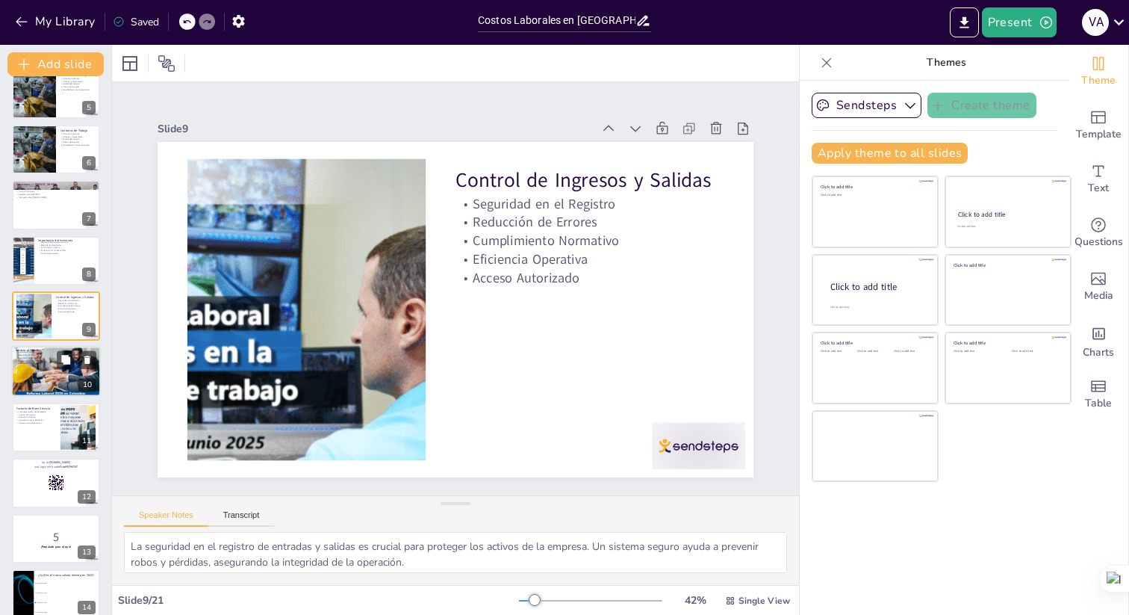
click at [60, 370] on div at bounding box center [56, 371] width 90 height 60
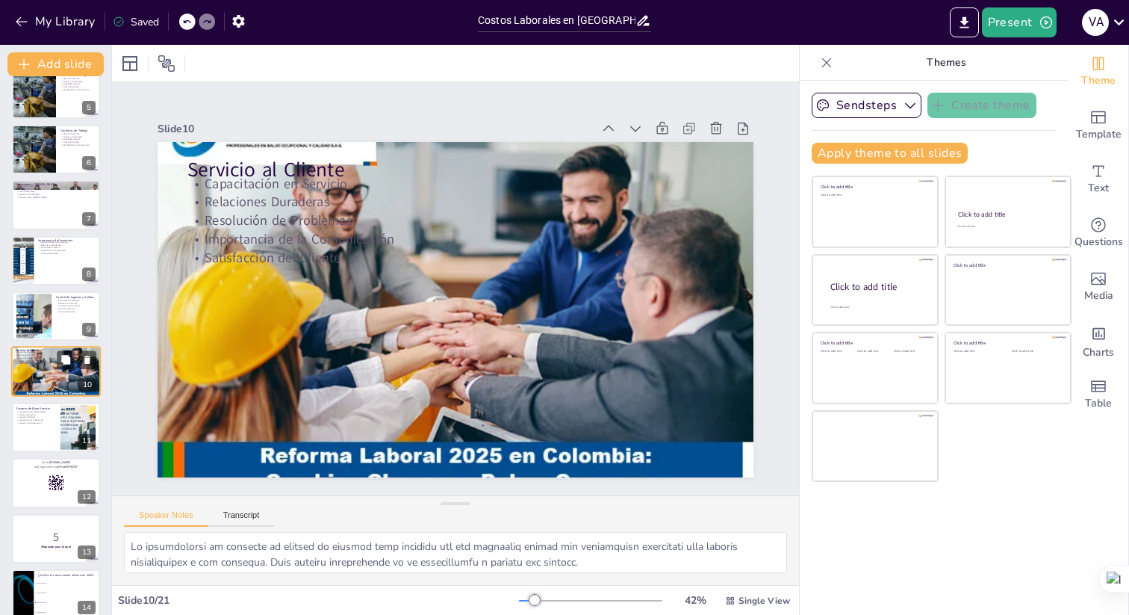
scroll to position [267, 0]
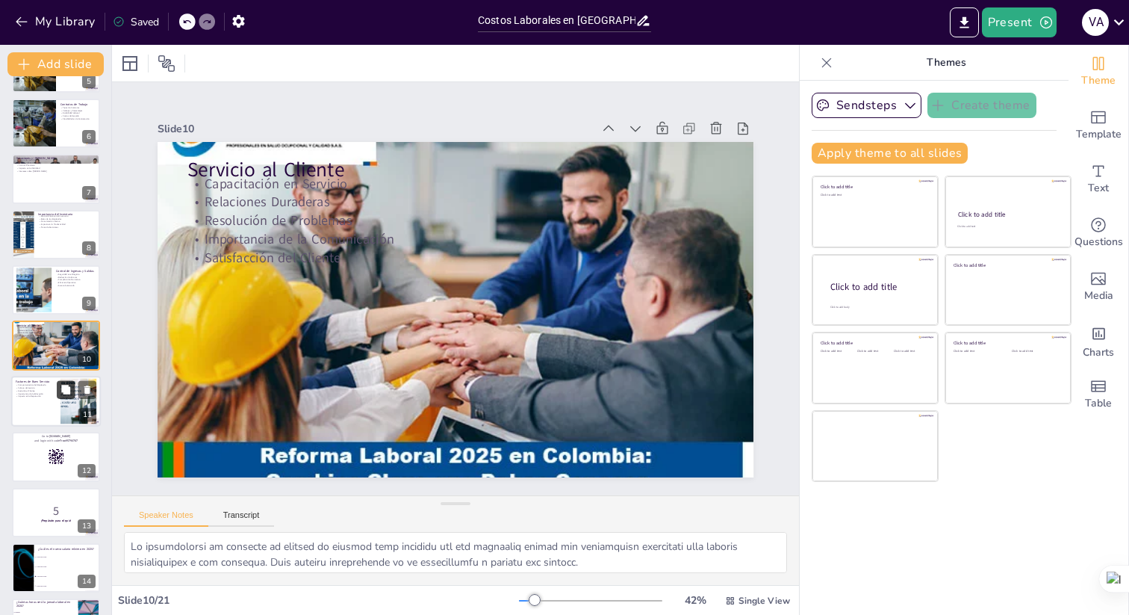
click at [60, 395] on button at bounding box center [66, 389] width 18 height 18
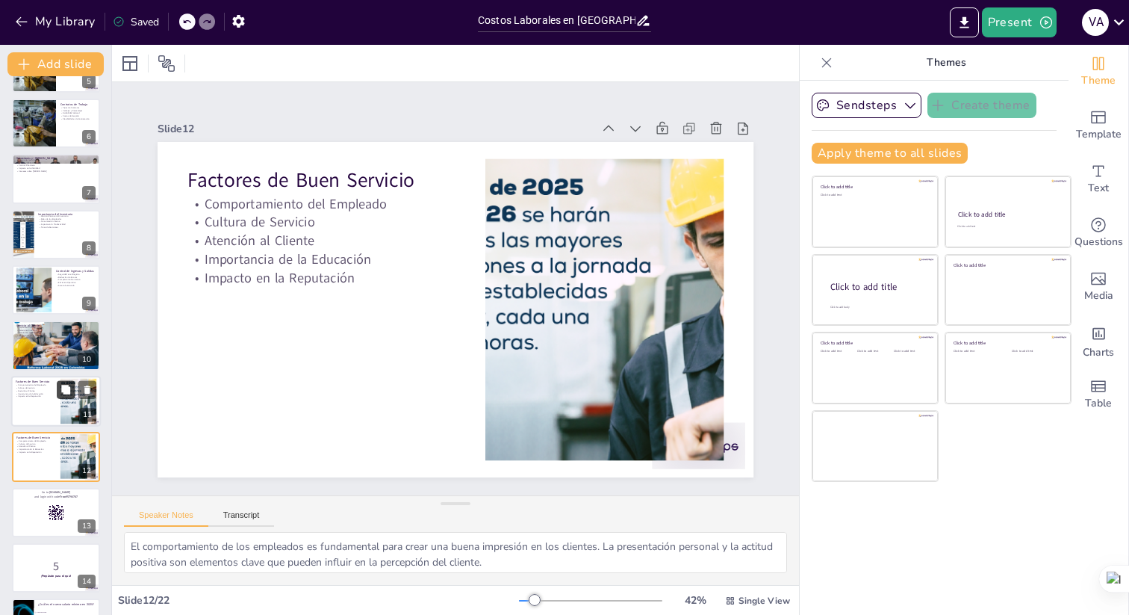
scroll to position [379, 0]
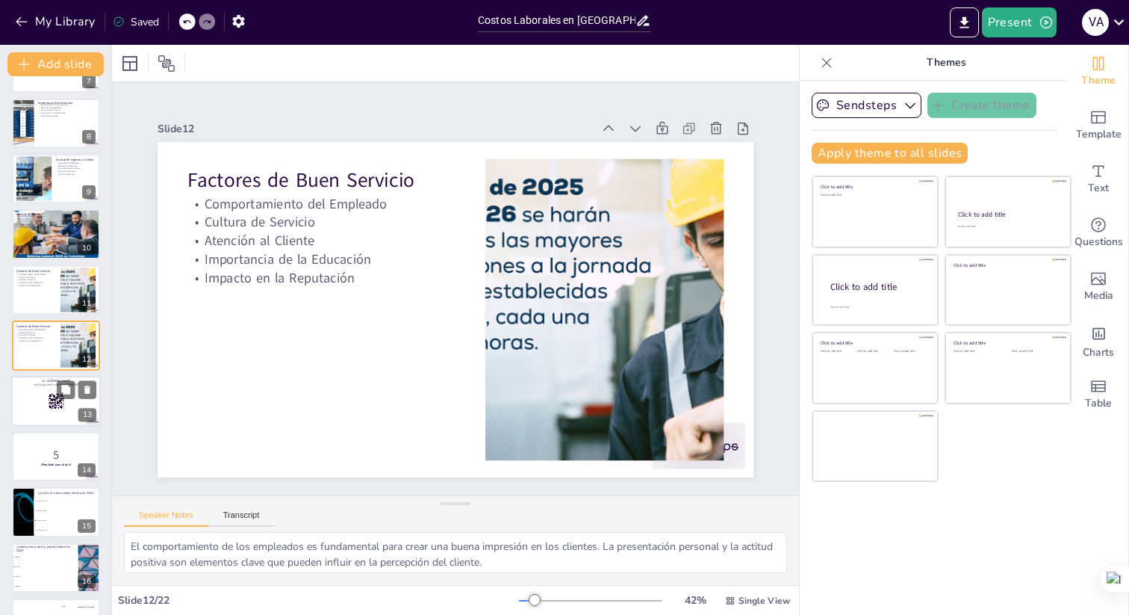
click at [46, 406] on div at bounding box center [56, 401] width 90 height 51
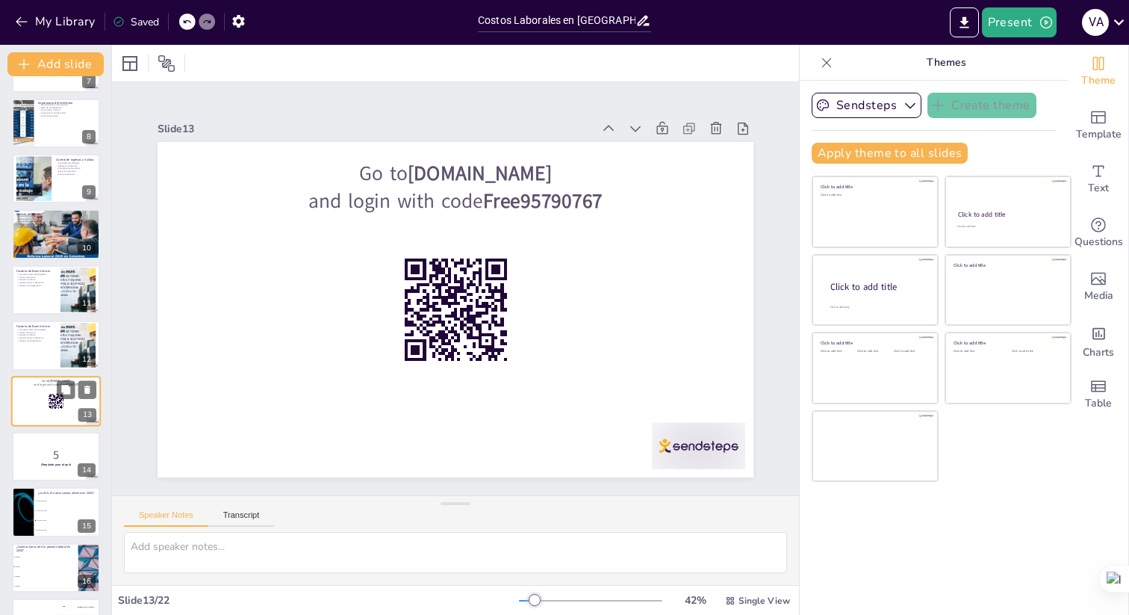
scroll to position [434, 0]
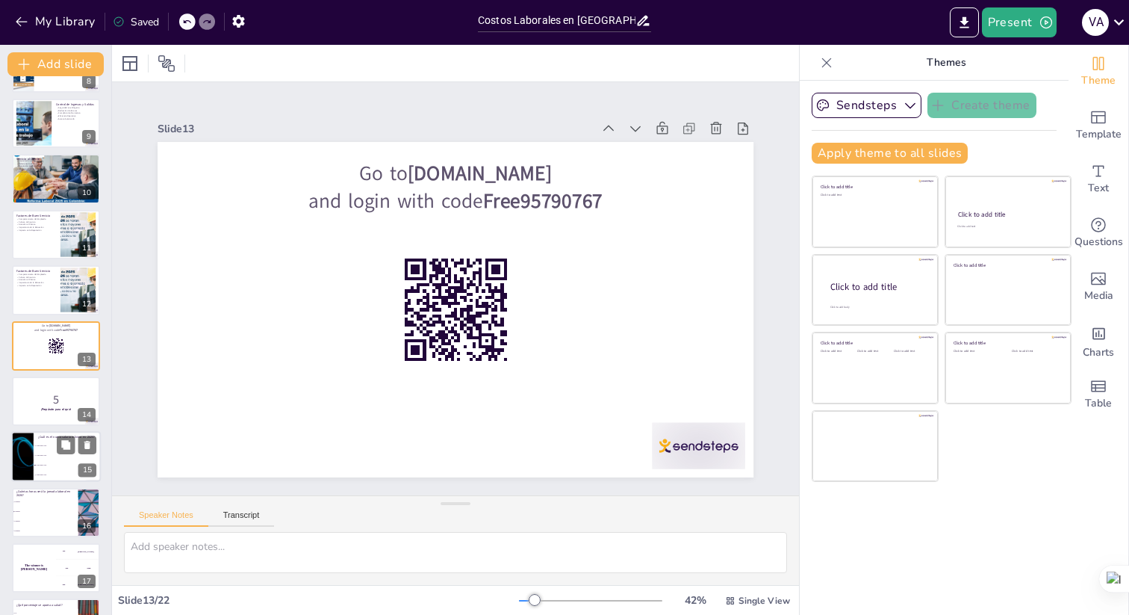
click at [37, 446] on span "1.200.000 COP" at bounding box center [68, 446] width 64 height 2
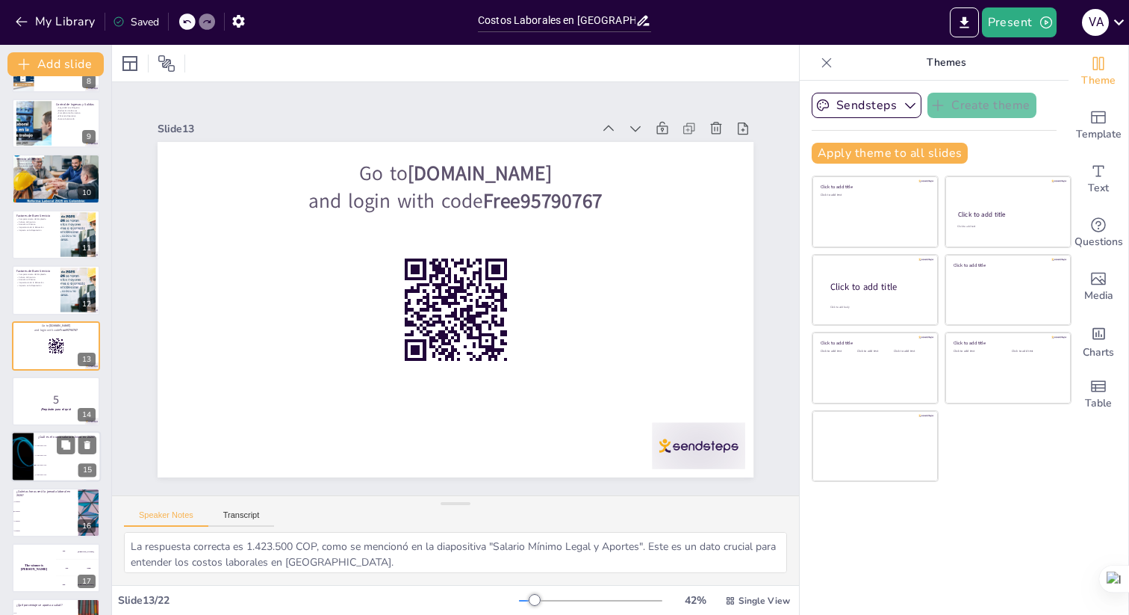
scroll to position [545, 0]
